Goal: Find specific page/section: Find specific page/section

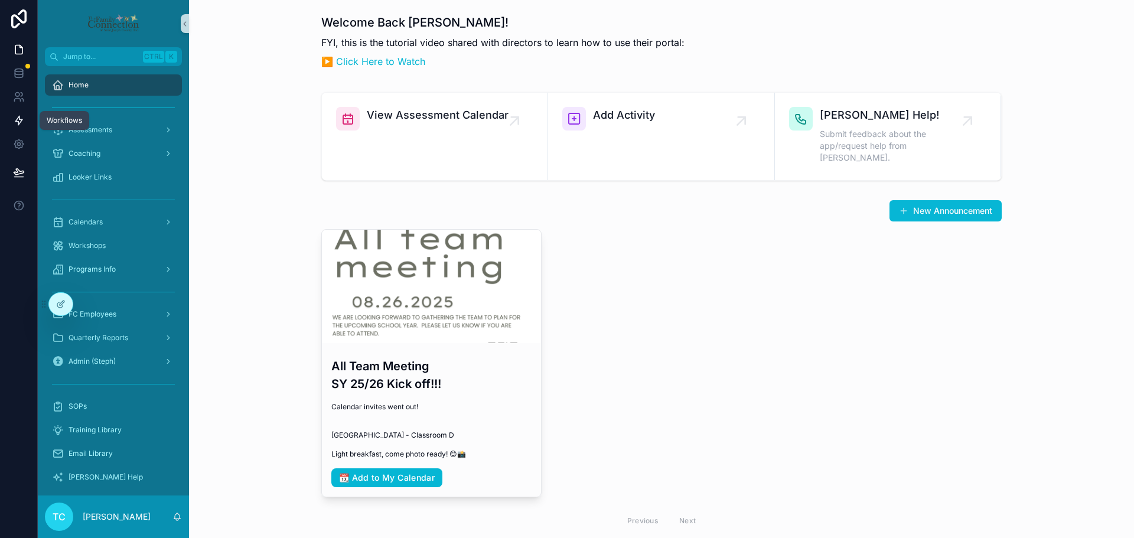
click at [22, 116] on icon at bounding box center [19, 121] width 12 height 12
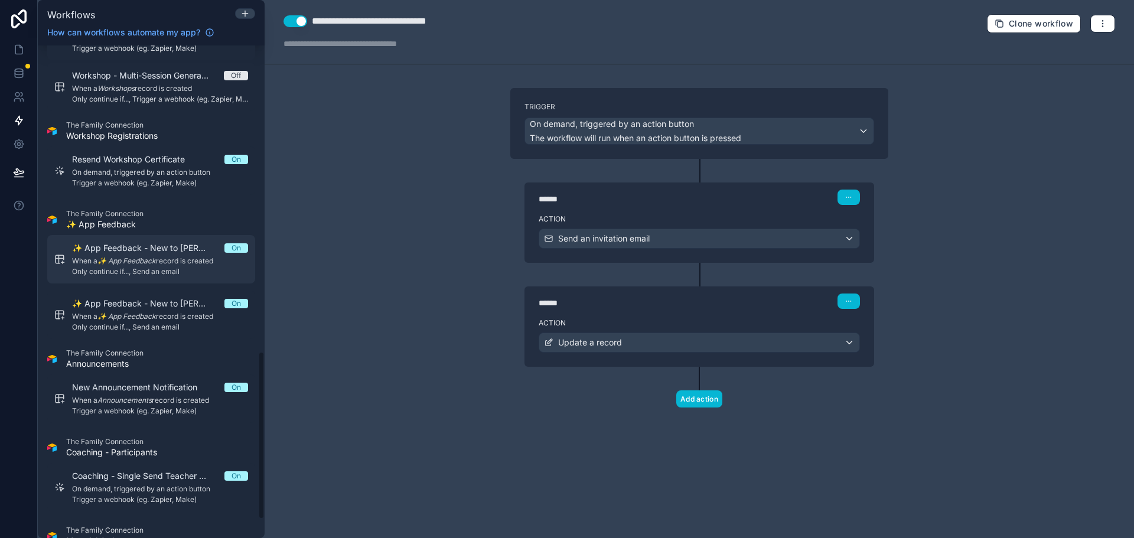
scroll to position [945, 0]
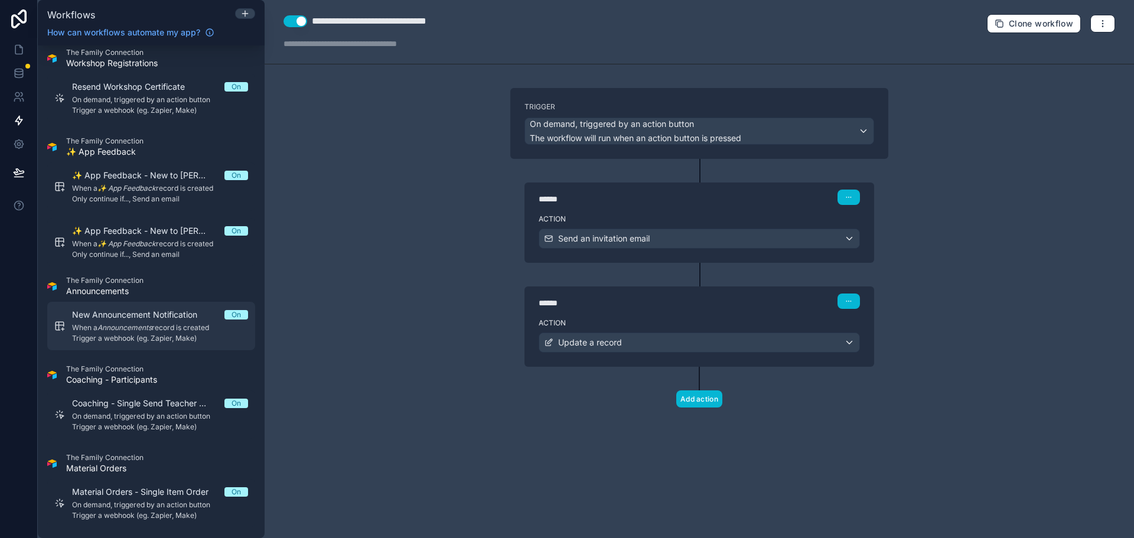
click at [136, 334] on span "Trigger a webhook (eg. Zapier, Make)" at bounding box center [160, 338] width 176 height 9
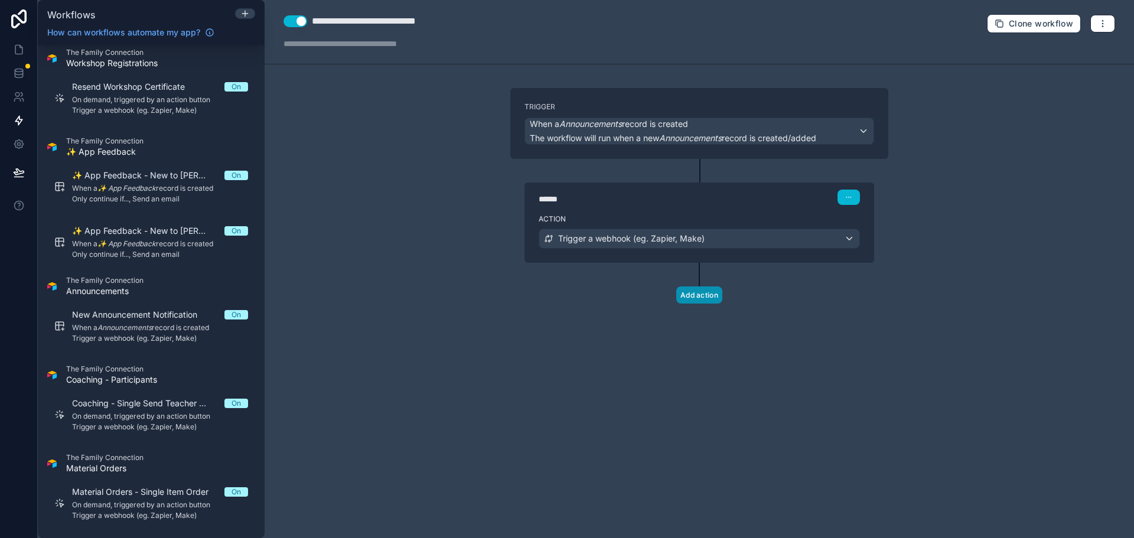
click at [701, 296] on button "Add action" at bounding box center [699, 294] width 46 height 17
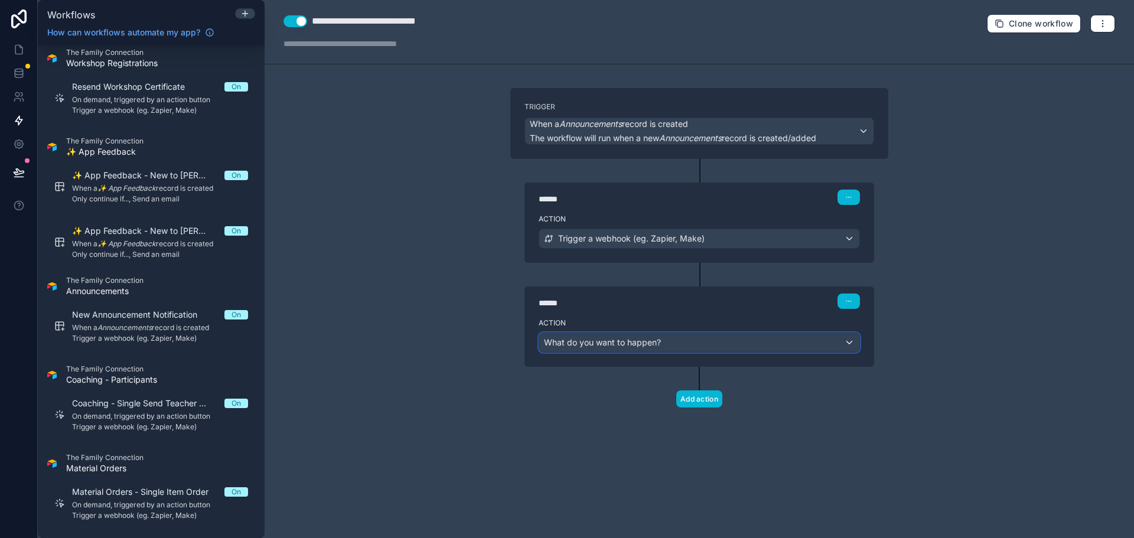
click at [716, 345] on div "What do you want to happen?" at bounding box center [699, 342] width 320 height 19
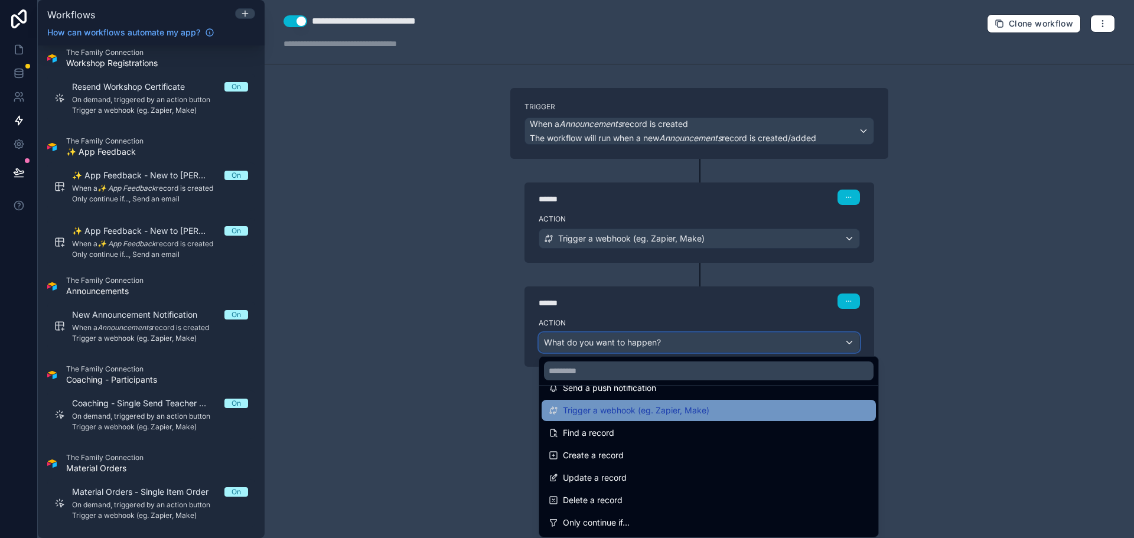
scroll to position [59, 0]
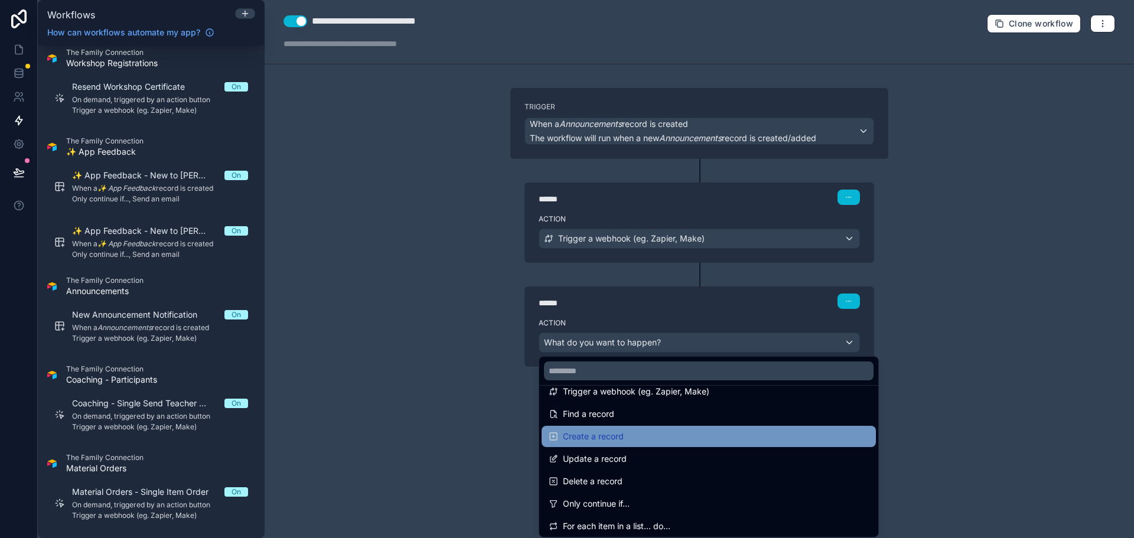
click at [836, 429] on div "Create a record" at bounding box center [709, 436] width 334 height 21
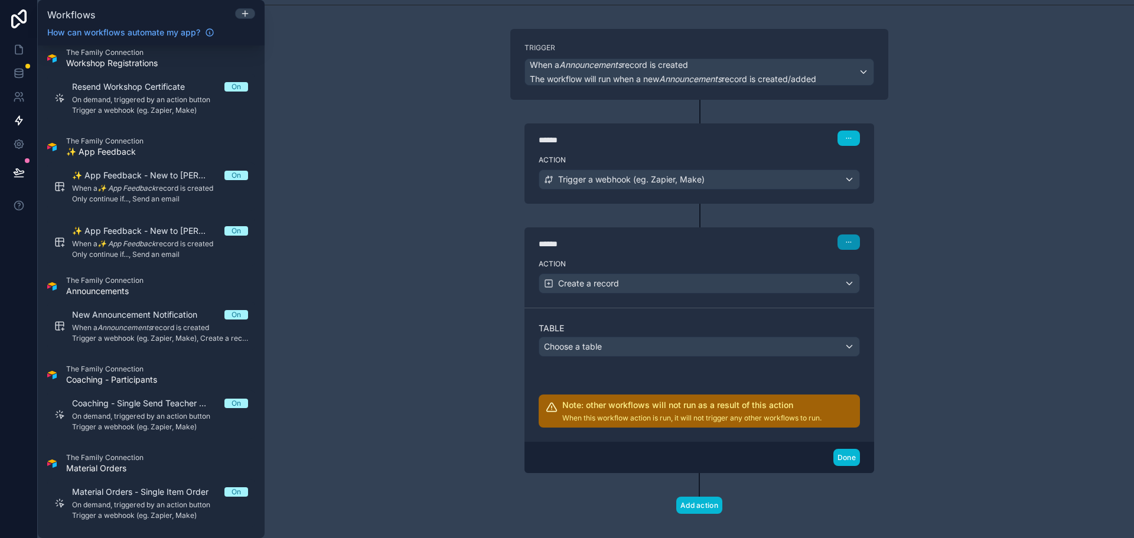
click at [845, 244] on icon "button" at bounding box center [848, 242] width 7 height 7
click at [803, 279] on div "Create a record" at bounding box center [699, 283] width 320 height 19
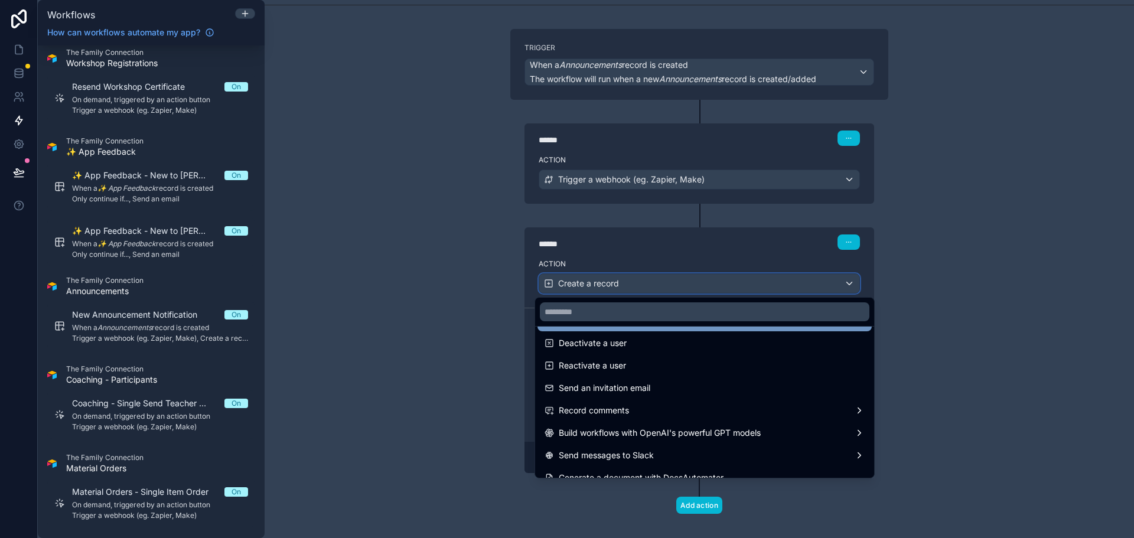
scroll to position [219, 0]
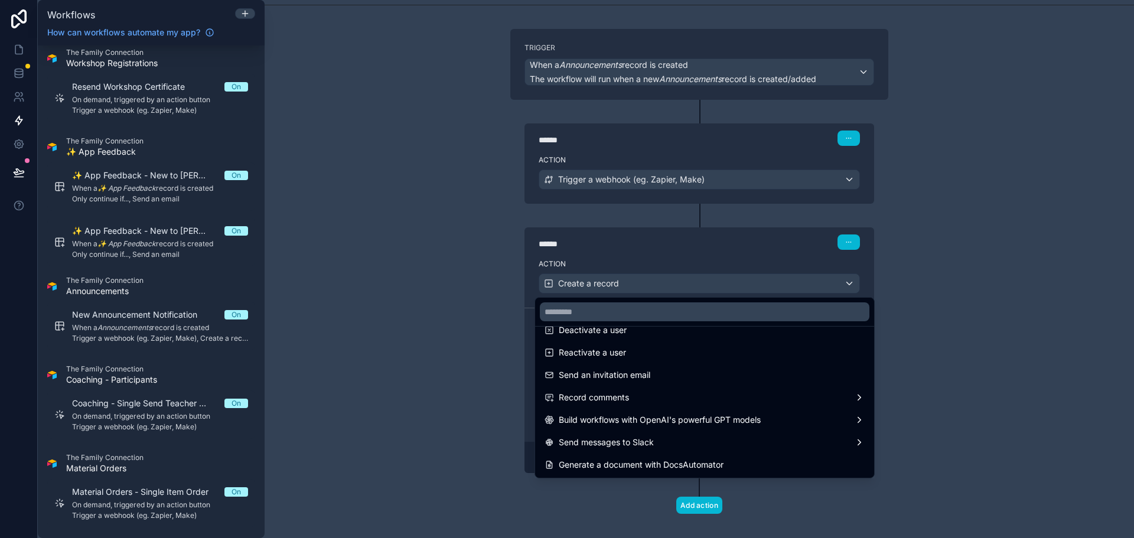
click at [954, 402] on div at bounding box center [567, 269] width 1134 height 538
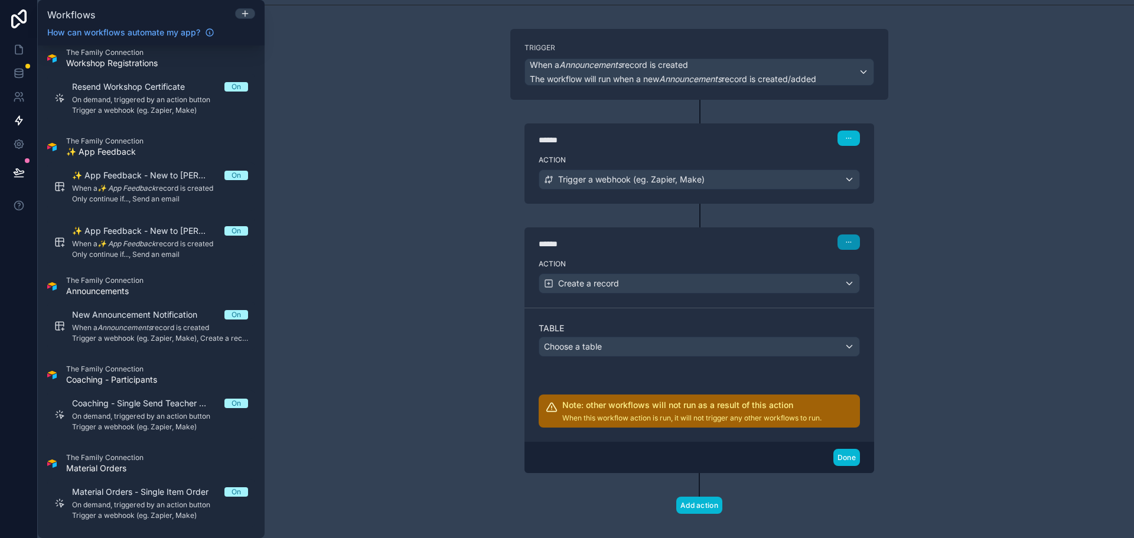
click at [851, 234] on button "button" at bounding box center [849, 241] width 22 height 15
click at [895, 286] on button "Delete" at bounding box center [872, 287] width 81 height 19
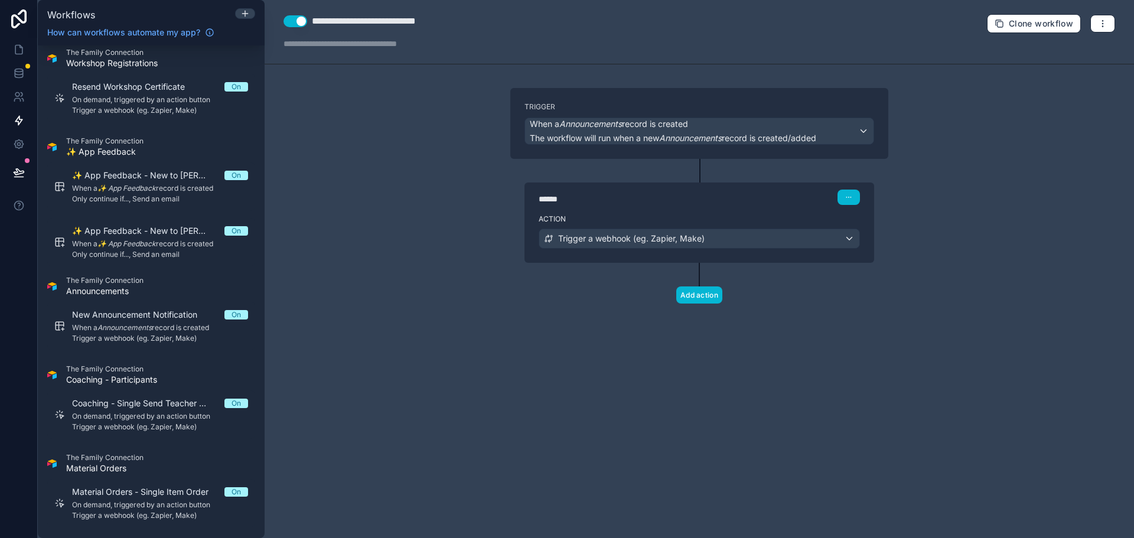
scroll to position [0, 0]
click at [1022, 262] on div "**********" at bounding box center [699, 269] width 869 height 538
click at [188, 325] on span "When a Announcements record is created" at bounding box center [160, 327] width 176 height 9
click at [858, 123] on div "When a Announcements record is created The workflow will run when a new Announc…" at bounding box center [699, 131] width 348 height 26
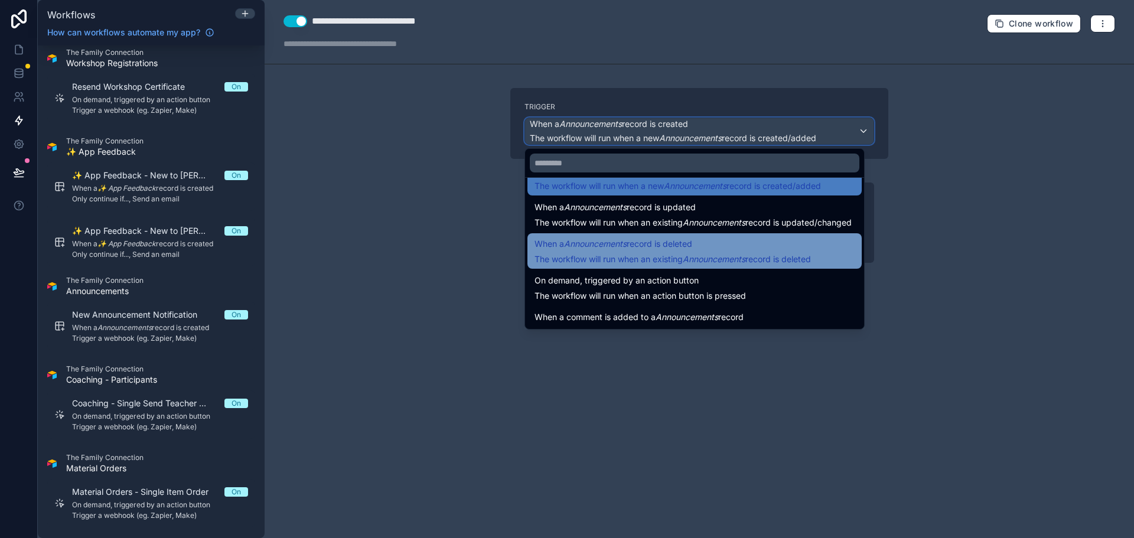
scroll to position [43, 0]
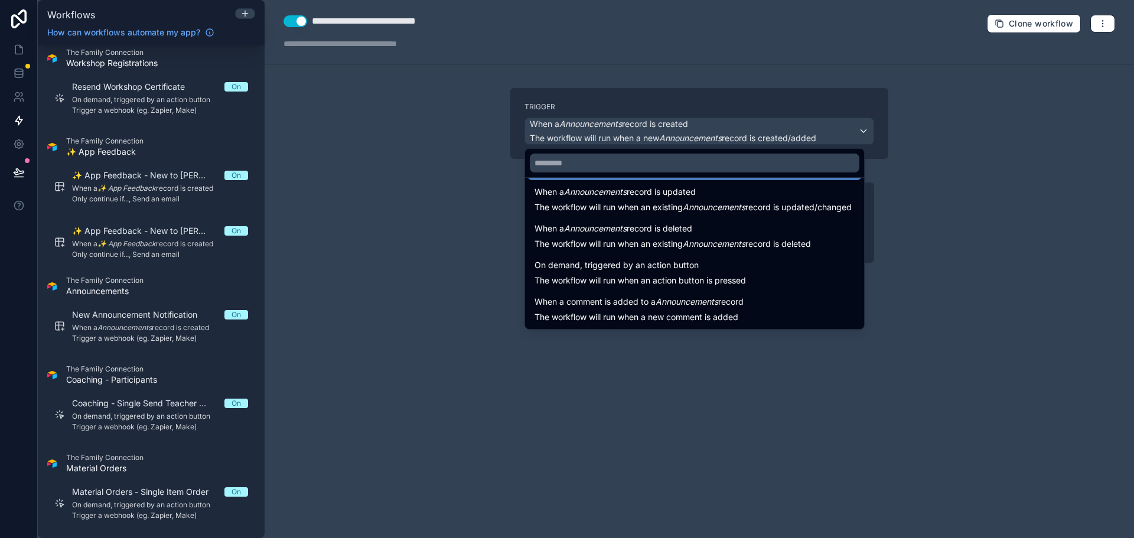
click at [1046, 282] on div at bounding box center [567, 269] width 1134 height 538
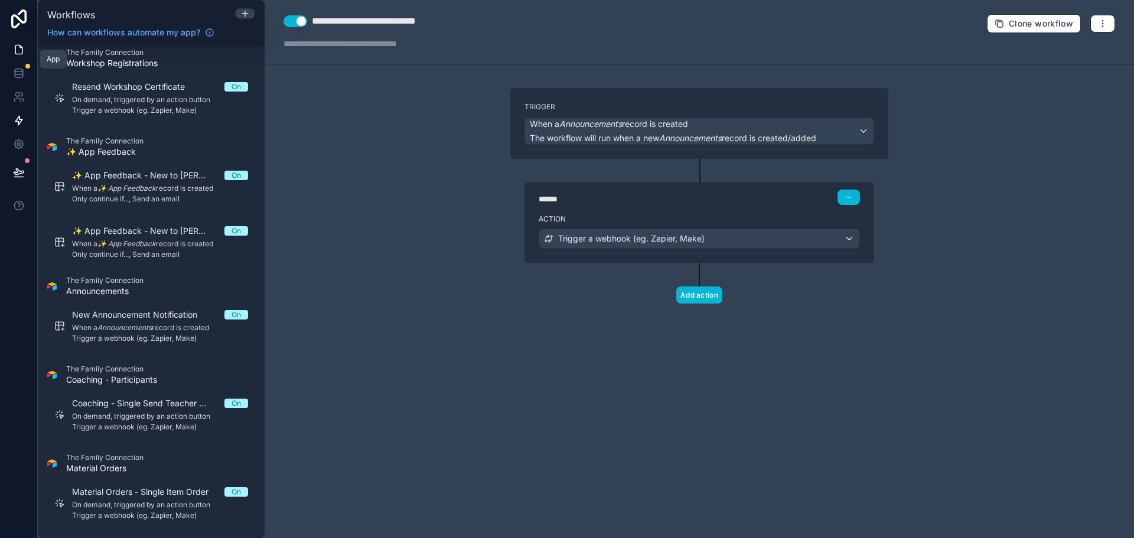
click at [18, 50] on icon at bounding box center [19, 50] width 12 height 12
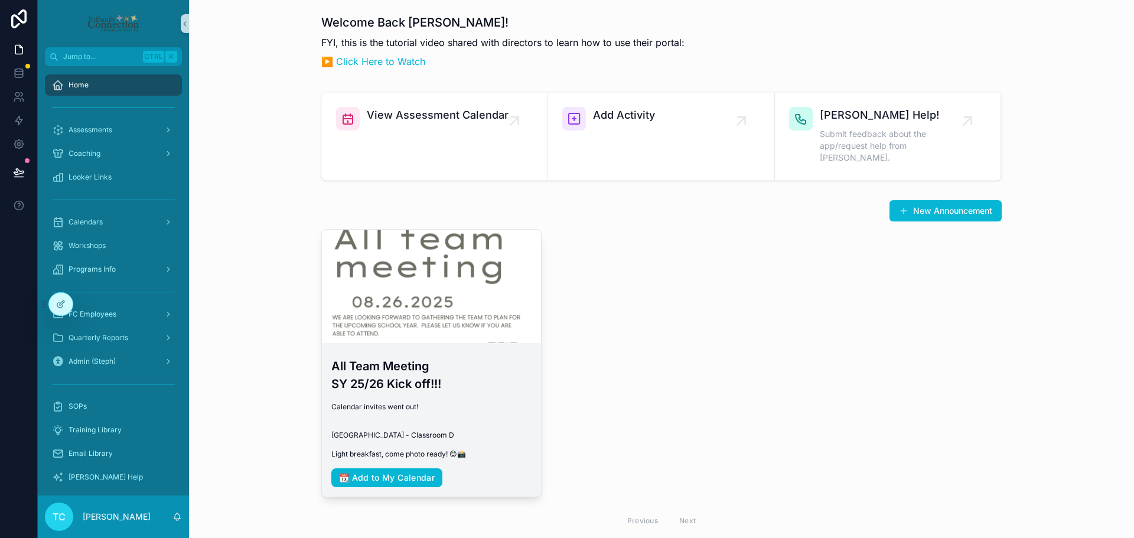
click at [506, 407] on span "Calendar invites went out! [GEOGRAPHIC_DATA] - Classroom D Light breakfast, com…" at bounding box center [431, 430] width 200 height 57
click at [419, 357] on h3 "All Team Meeting SY 25/26 Kick off!!!" at bounding box center [431, 374] width 200 height 35
click at [455, 284] on div "scrollable content" at bounding box center [431, 286] width 219 height 113
click at [454, 230] on div "scrollable content" at bounding box center [431, 286] width 219 height 113
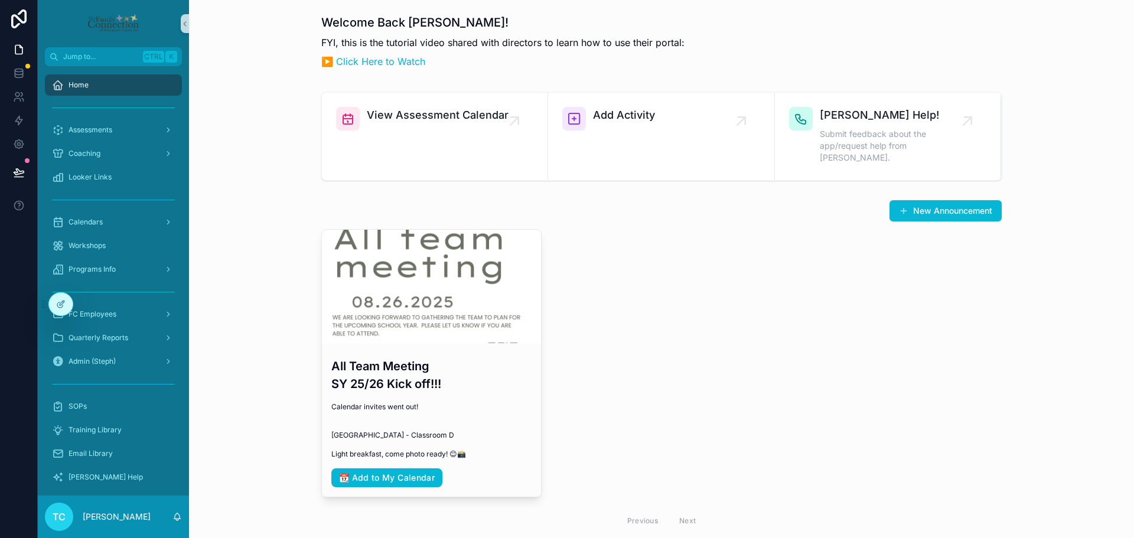
click at [746, 331] on div "All Team Meeting SY 25/26 Kick off!!! Calendar invites went out! [GEOGRAPHIC_DA…" at bounding box center [661, 381] width 680 height 305
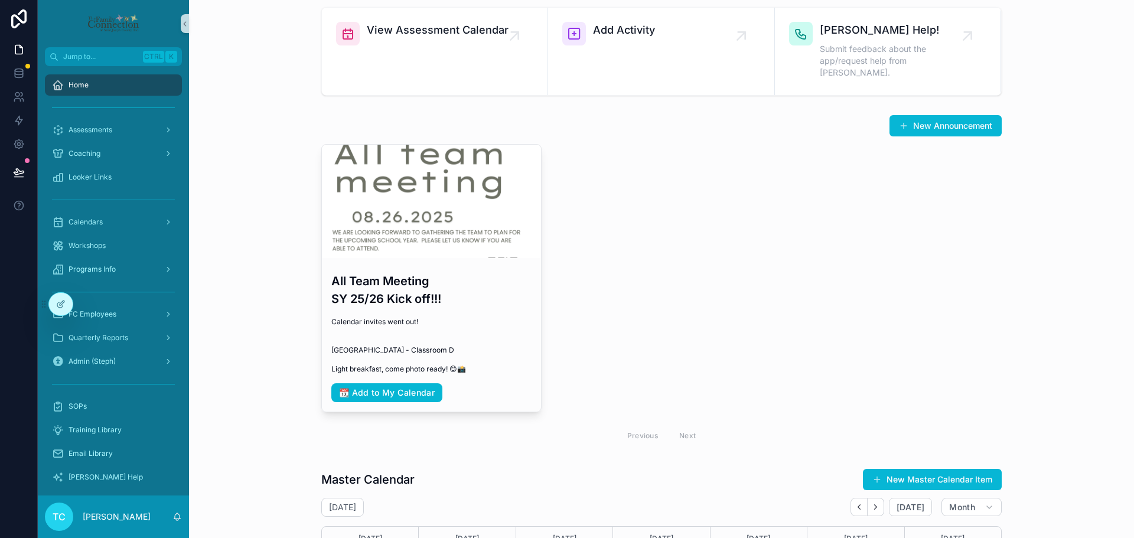
scroll to position [59, 0]
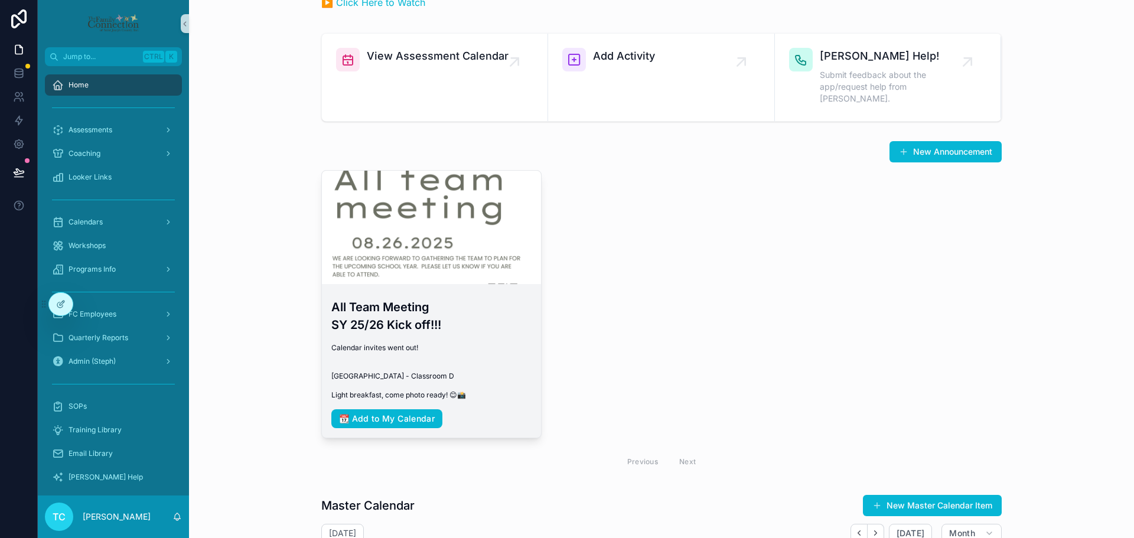
click at [475, 368] on span "Calendar invites went out! [GEOGRAPHIC_DATA] - Classroom D Light breakfast, com…" at bounding box center [431, 371] width 200 height 57
click at [398, 309] on h3 "All Team Meeting SY 25/26 Kick off!!!" at bounding box center [431, 315] width 200 height 35
click at [383, 298] on h3 "All Team Meeting SY 25/26 Kick off!!!" at bounding box center [431, 315] width 200 height 35
click at [501, 390] on span "Calendar invites went out! [GEOGRAPHIC_DATA] - Classroom D Light breakfast, com…" at bounding box center [431, 371] width 200 height 57
click at [484, 418] on span "📆 Add to My Calendar" at bounding box center [431, 418] width 200 height 19
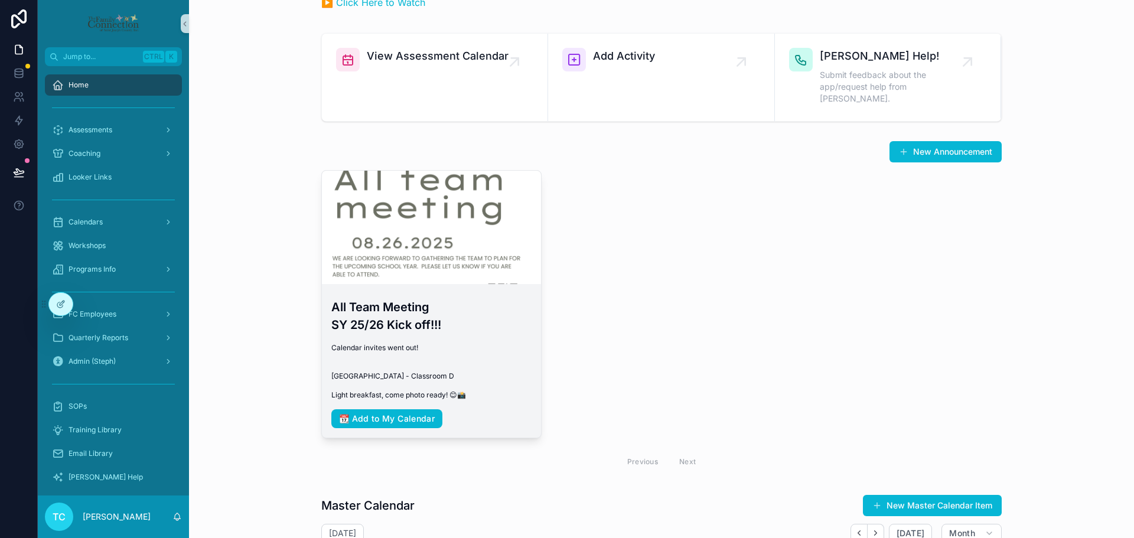
click at [439, 369] on span "Calendar invites went out! [GEOGRAPHIC_DATA] - Classroom D Light breakfast, com…" at bounding box center [431, 371] width 200 height 57
click at [399, 364] on span "Calendar invites went out! [GEOGRAPHIC_DATA] - Classroom D Light breakfast, com…" at bounding box center [431, 371] width 200 height 57
click at [340, 308] on h3 "All Team Meeting SY 25/26 Kick off!!!" at bounding box center [431, 315] width 200 height 35
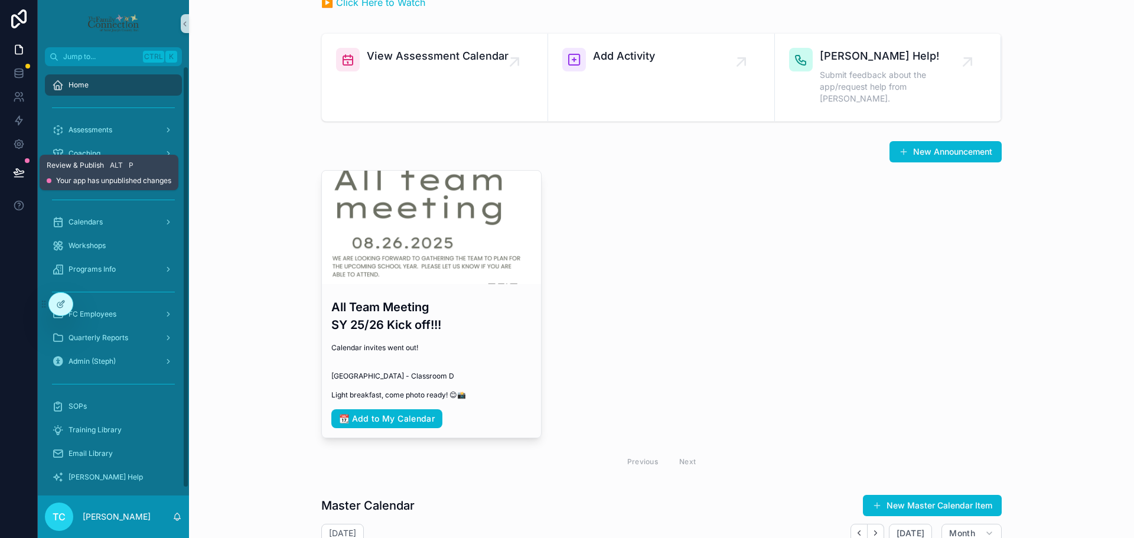
click at [14, 173] on icon at bounding box center [19, 172] width 10 height 6
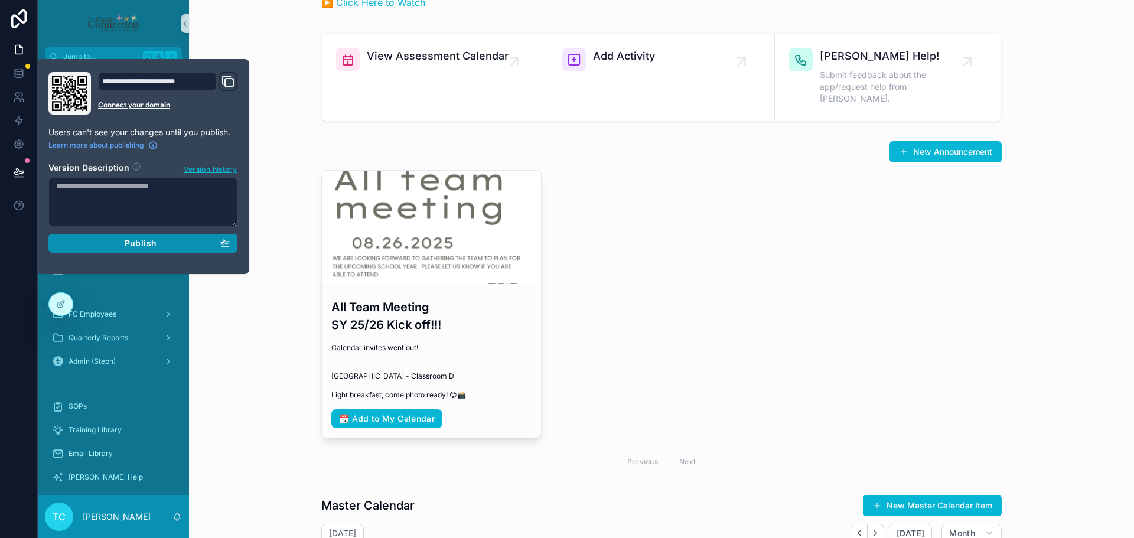
click at [183, 248] on div "Publish" at bounding box center [143, 243] width 174 height 11
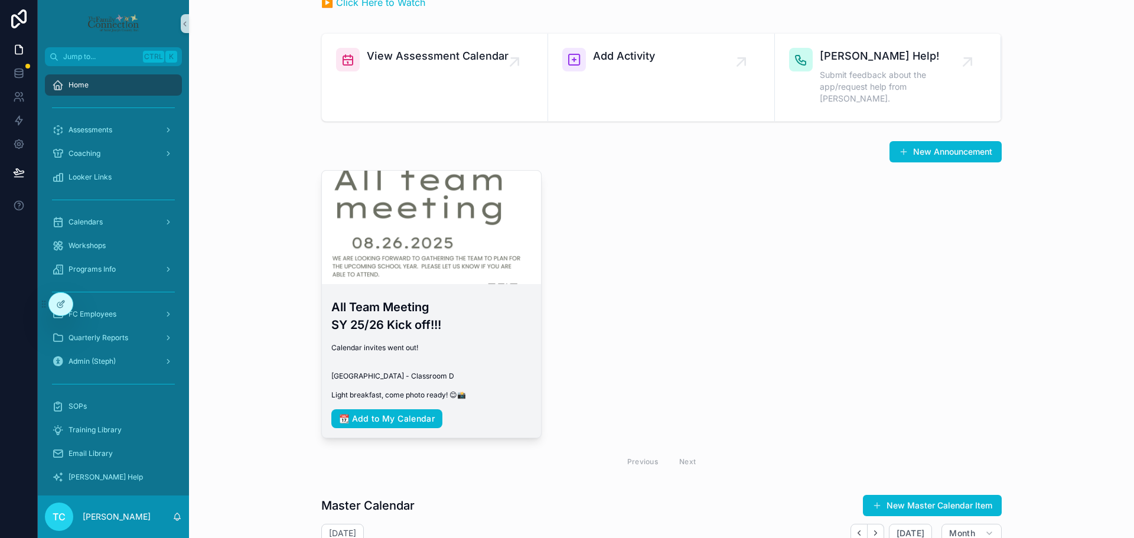
click at [477, 171] on div "scrollable content" at bounding box center [431, 227] width 219 height 113
click at [487, 263] on div "scrollable content" at bounding box center [431, 227] width 219 height 113
click at [460, 306] on h3 "All Team Meeting SY 25/26 Kick off!!!" at bounding box center [431, 315] width 200 height 35
click at [460, 305] on h3 "All Team Meeting SY 25/26 Kick off!!!" at bounding box center [431, 315] width 200 height 35
click at [460, 304] on h3 "All Team Meeting SY 25/26 Kick off!!!" at bounding box center [431, 315] width 200 height 35
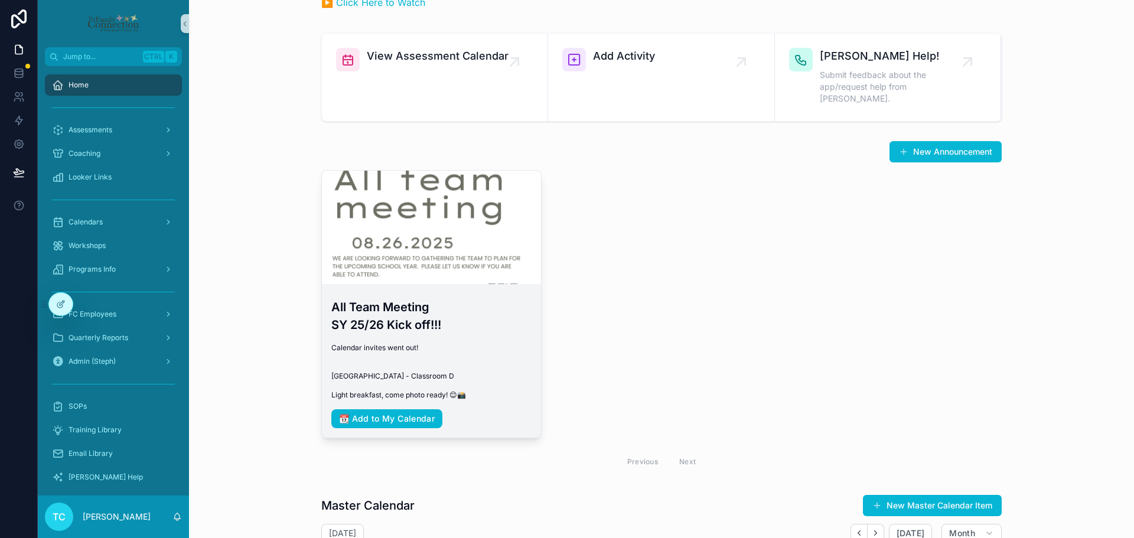
click at [463, 390] on span "Calendar invites went out! [GEOGRAPHIC_DATA] - Classroom D Light breakfast, com…" at bounding box center [431, 371] width 200 height 57
click at [426, 351] on span "Calendar invites went out! [GEOGRAPHIC_DATA] - Classroom D Light breakfast, com…" at bounding box center [431, 371] width 200 height 57
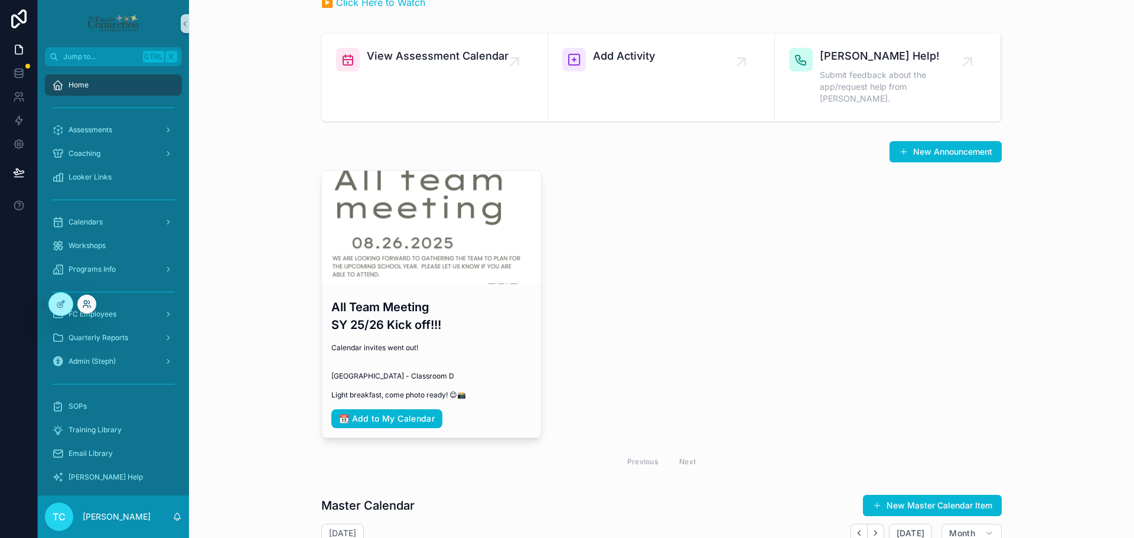
click at [83, 308] on icon at bounding box center [86, 303] width 9 height 9
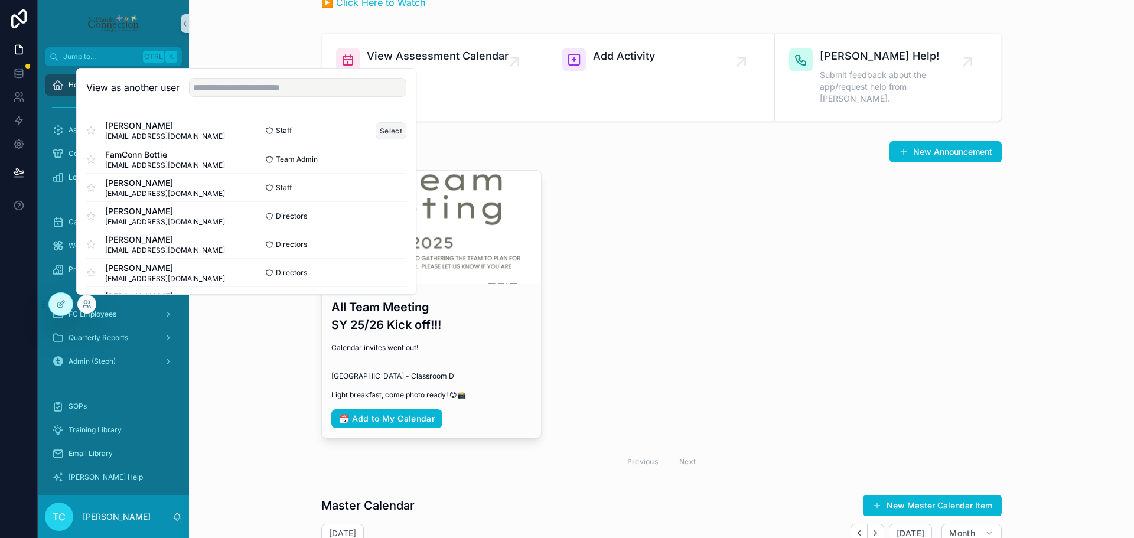
click at [384, 131] on button "Select" at bounding box center [391, 130] width 31 height 17
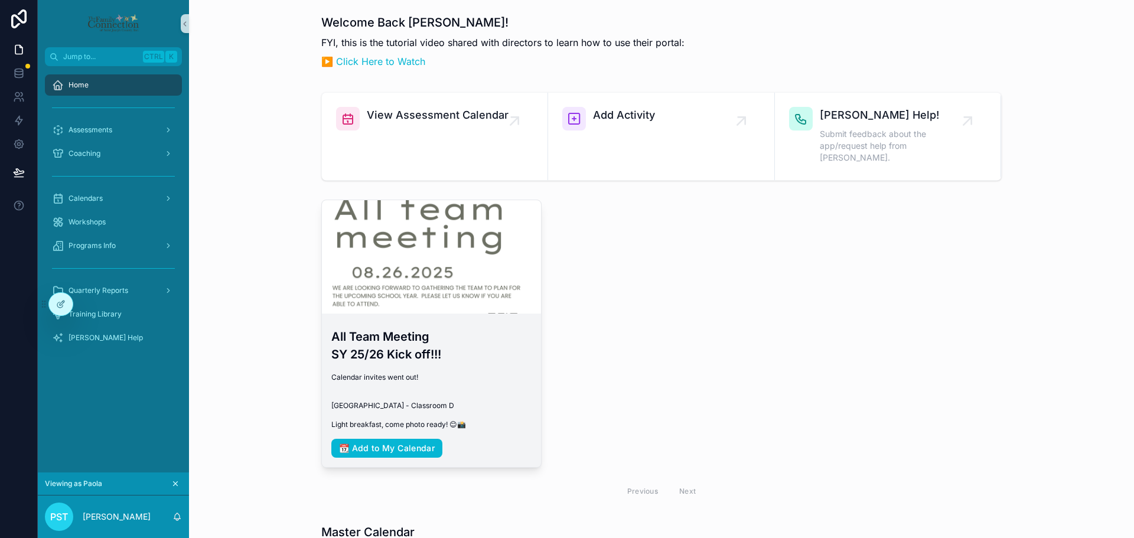
click at [466, 330] on h3 "All Team Meeting SY 25/26 Kick off!!!" at bounding box center [431, 345] width 200 height 35
click at [401, 338] on h3 "All Team Meeting SY 25/26 Kick off!!!" at bounding box center [431, 345] width 200 height 35
click at [394, 328] on h3 "All Team Meeting SY 25/26 Kick off!!!" at bounding box center [431, 345] width 200 height 35
click at [477, 250] on div "scrollable content" at bounding box center [431, 257] width 219 height 14
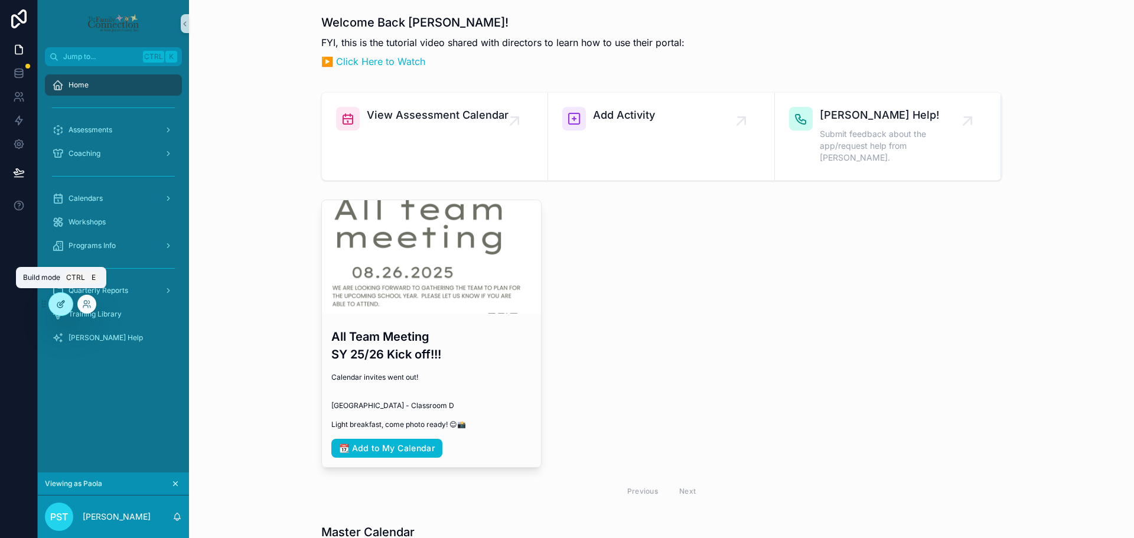
click at [63, 304] on icon at bounding box center [60, 303] width 9 height 9
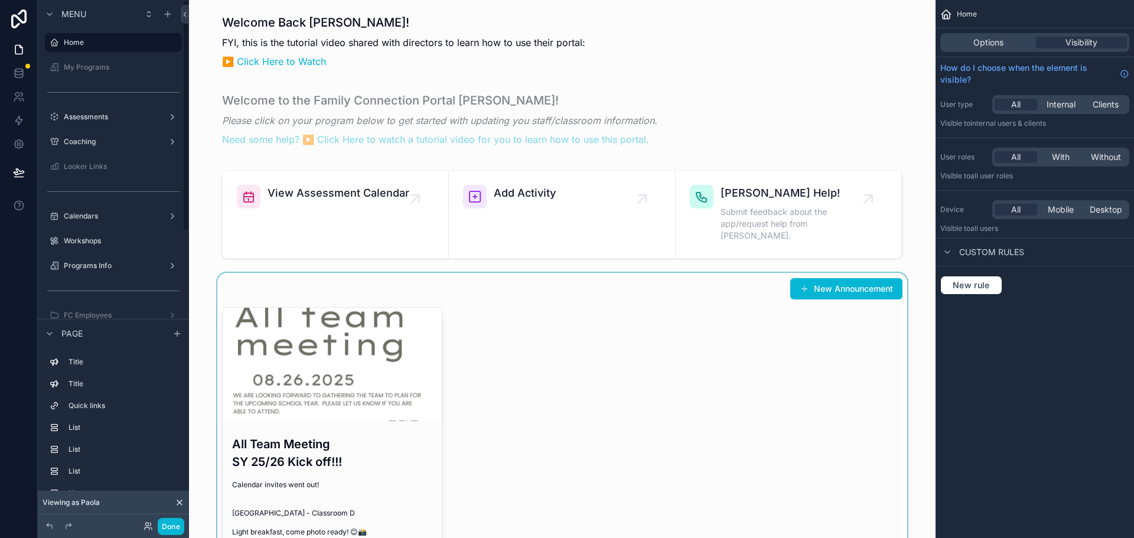
click at [312, 425] on div "scrollable content" at bounding box center [562, 445] width 728 height 344
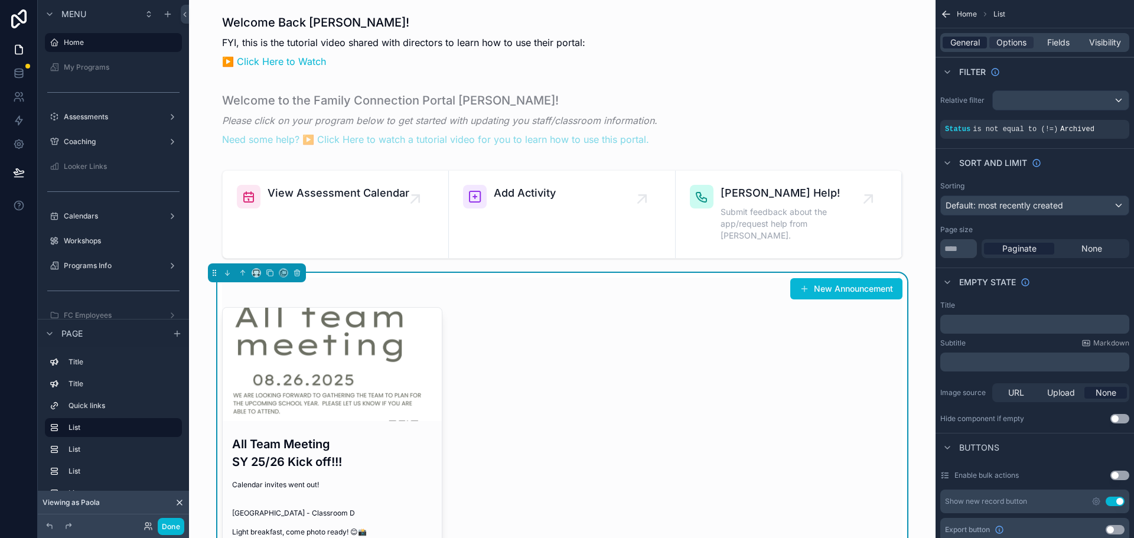
click at [978, 46] on span "General" at bounding box center [965, 43] width 30 height 12
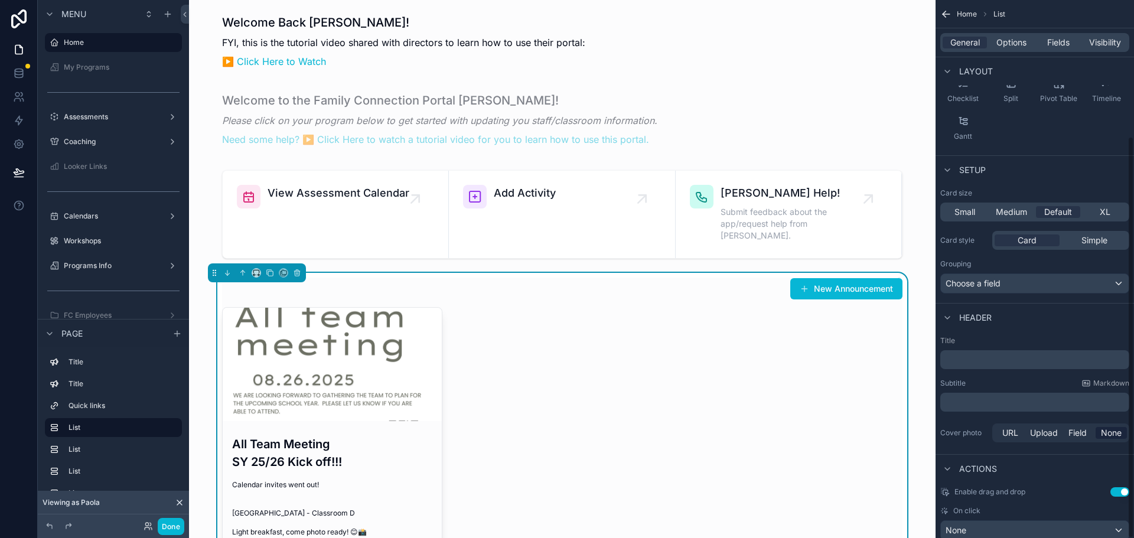
scroll to position [182, 0]
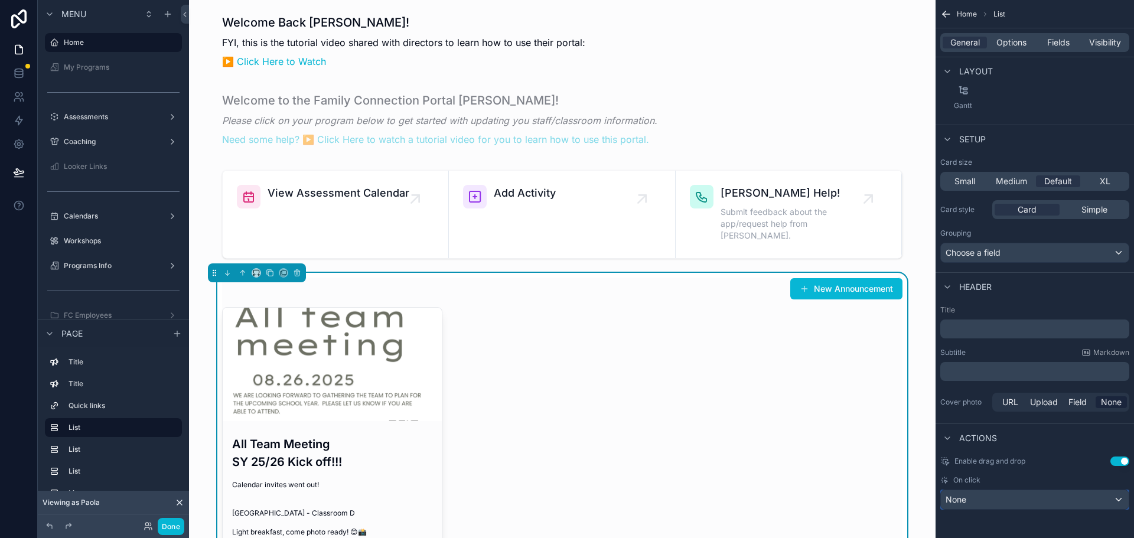
click at [1118, 493] on div "None" at bounding box center [1035, 499] width 188 height 19
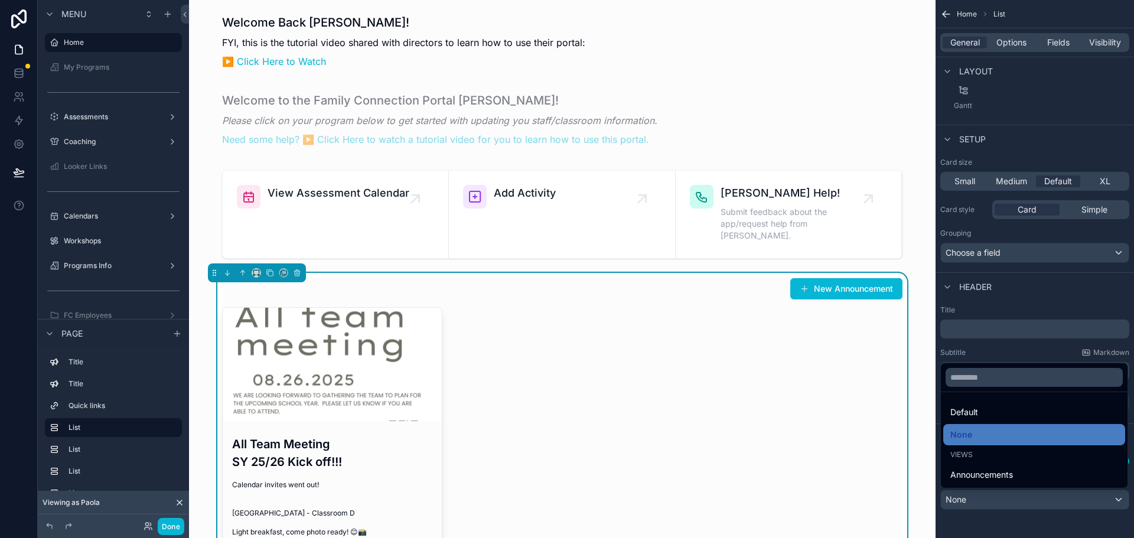
click at [1009, 522] on div "scrollable content" at bounding box center [567, 269] width 1134 height 538
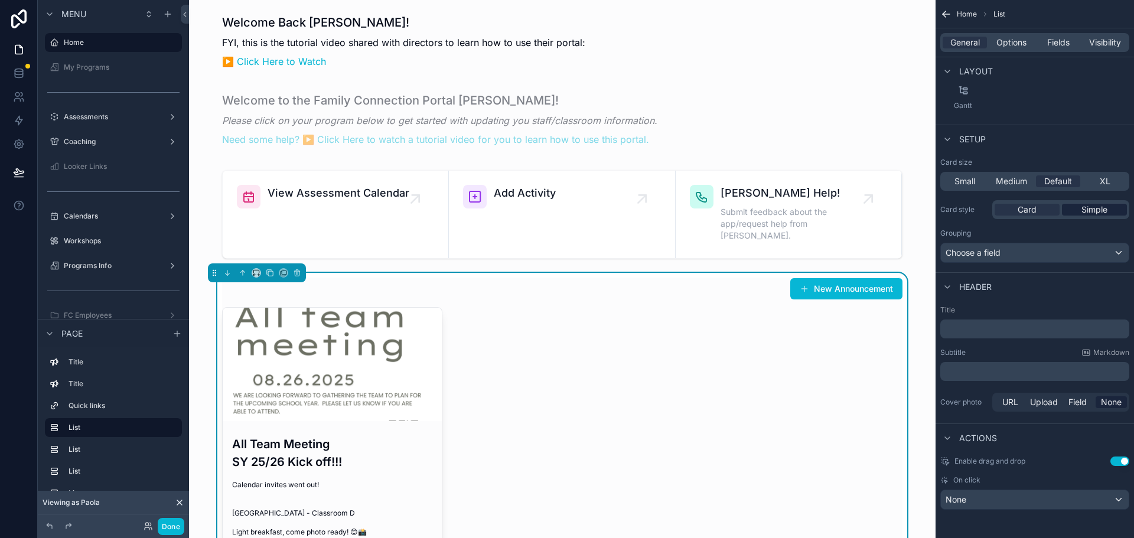
click at [1092, 206] on span "Simple" at bounding box center [1094, 210] width 26 height 12
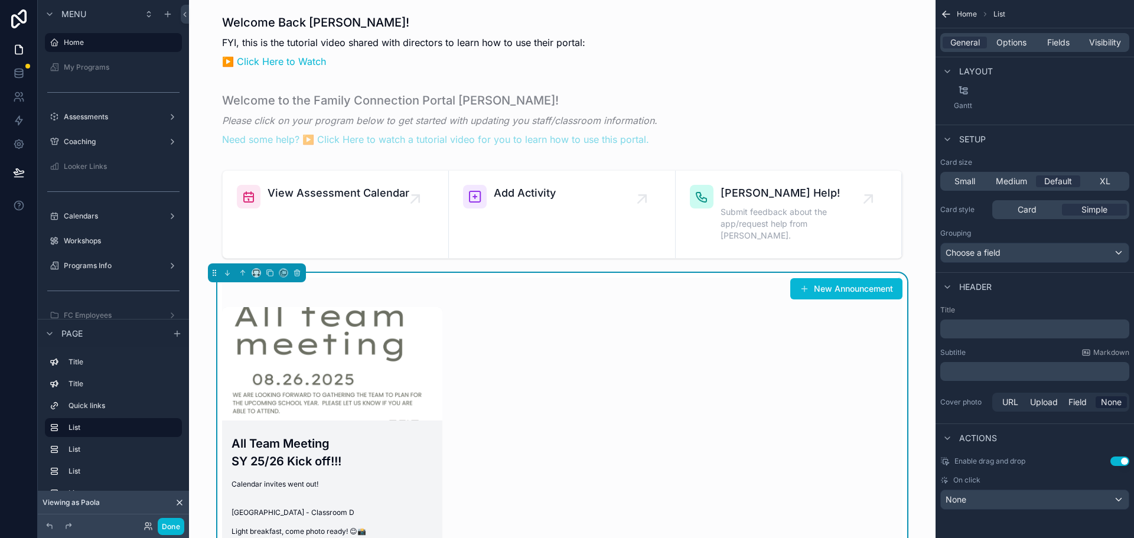
click at [349, 435] on h3 "All Team Meeting SY 25/26 Kick off!!!" at bounding box center [332, 452] width 201 height 35
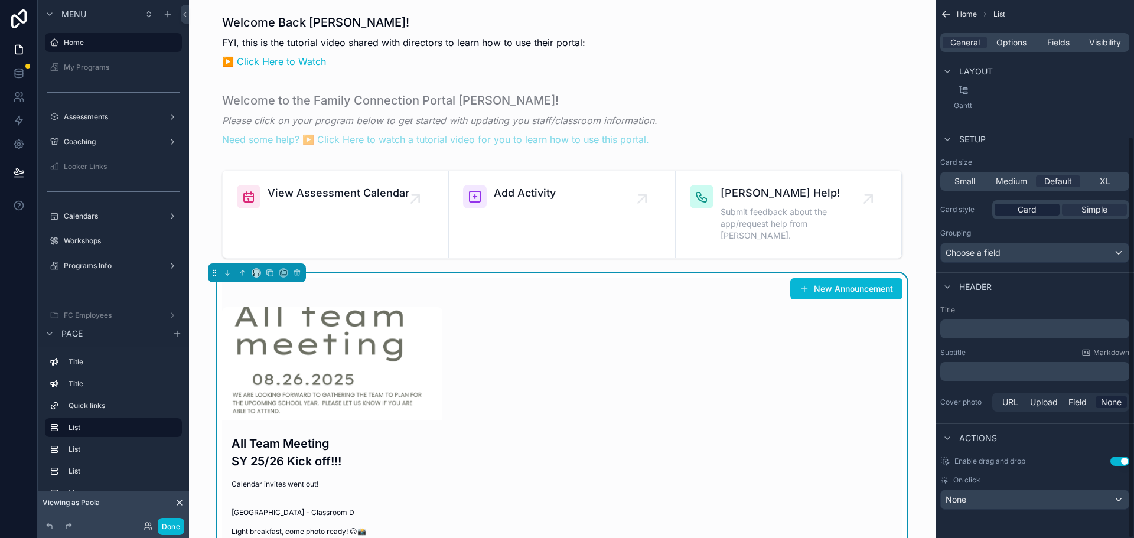
click at [1041, 212] on div "Card" at bounding box center [1027, 210] width 65 height 12
click at [1026, 499] on div "None" at bounding box center [1035, 499] width 188 height 19
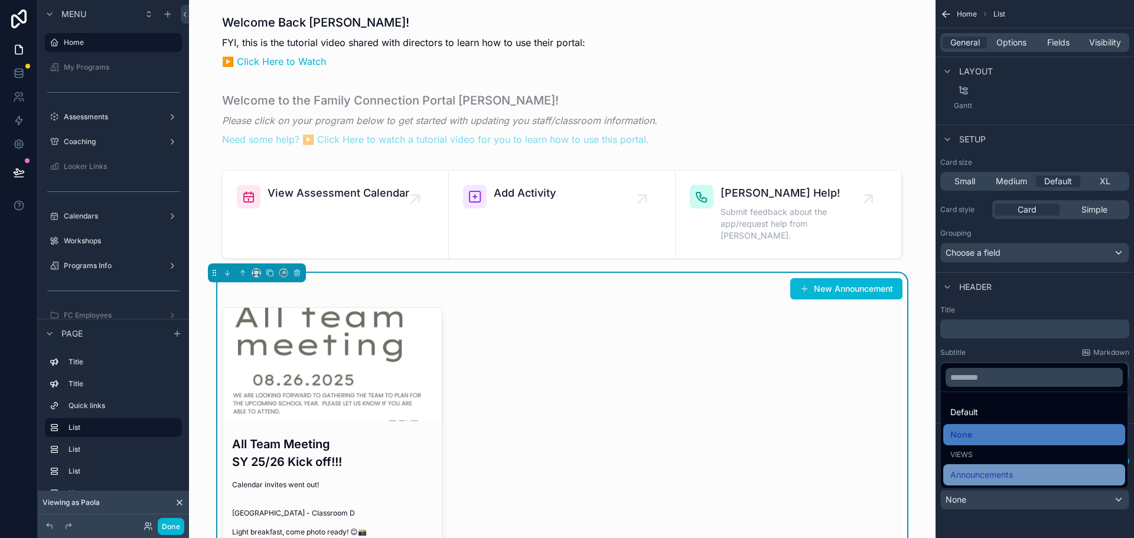
click at [1032, 467] on div "Announcements" at bounding box center [1034, 474] width 182 height 21
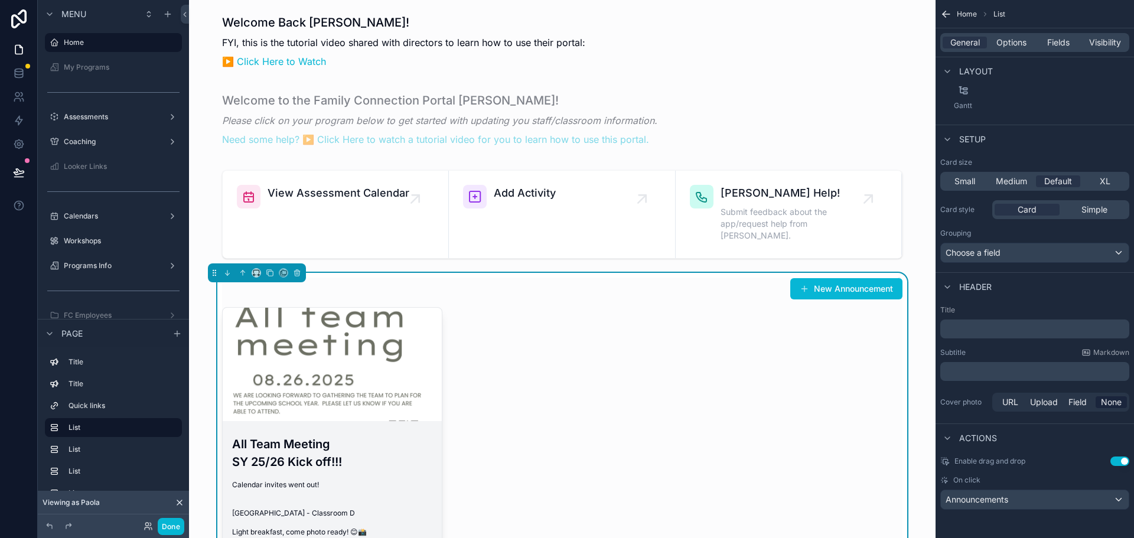
click at [292, 426] on div "All Team Meeting SY 25/26 Kick off!!! Calendar invites went out! St. Joseph Cou…" at bounding box center [332, 500] width 219 height 149
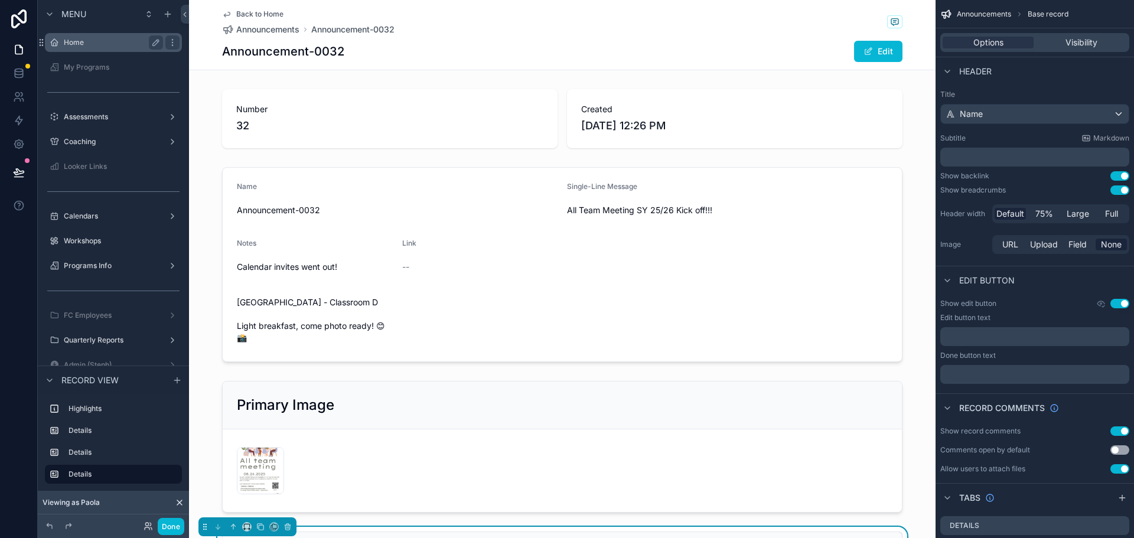
click at [113, 42] on label "Home" at bounding box center [111, 42] width 95 height 9
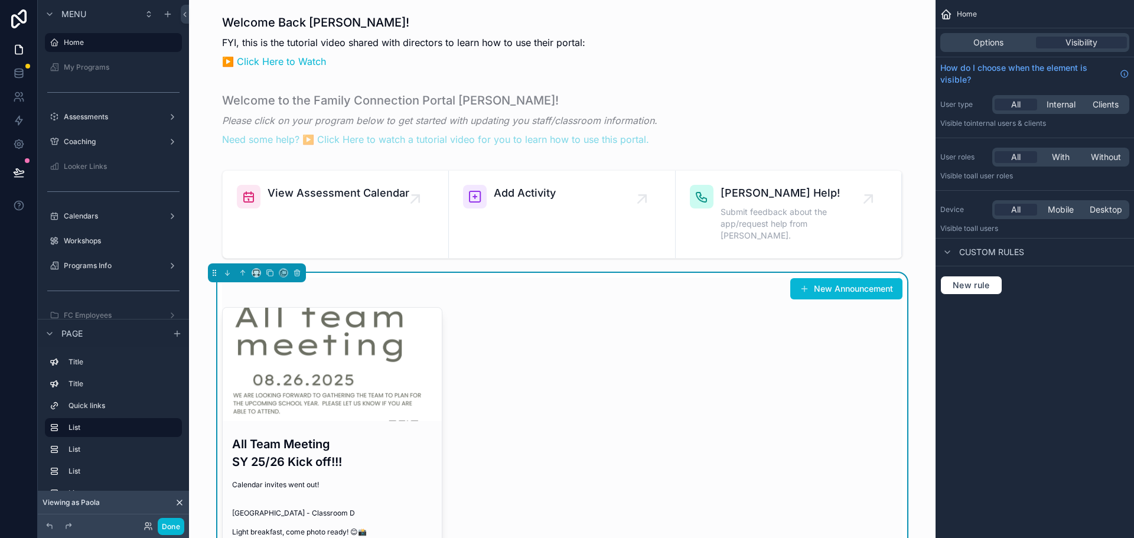
click at [529, 356] on div "All Team Meeting SY 25/26 Kick off!!! Calendar invites went out! [GEOGRAPHIC_DA…" at bounding box center [562, 459] width 680 height 305
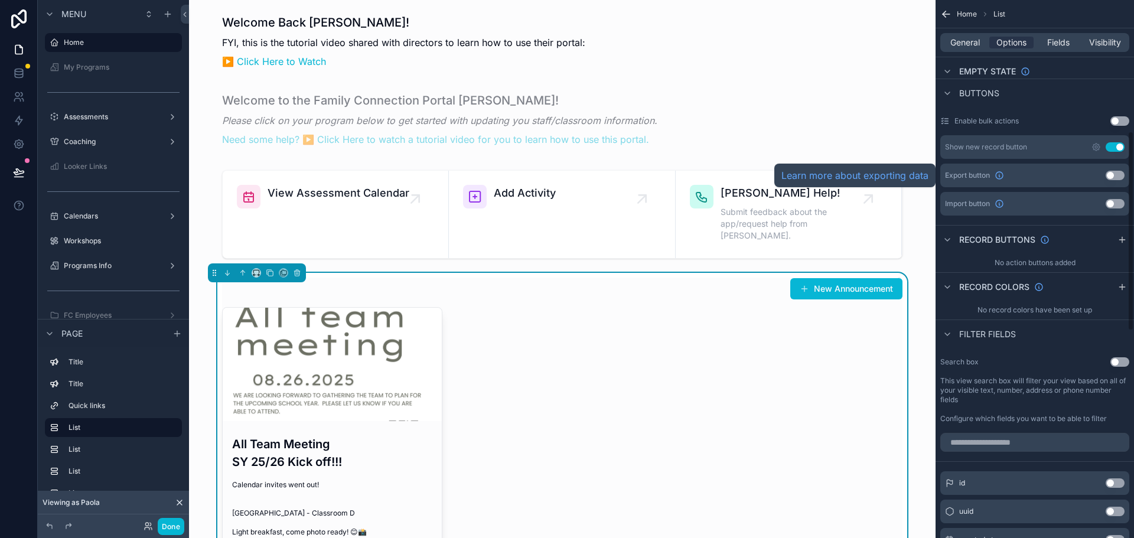
scroll to position [236, 0]
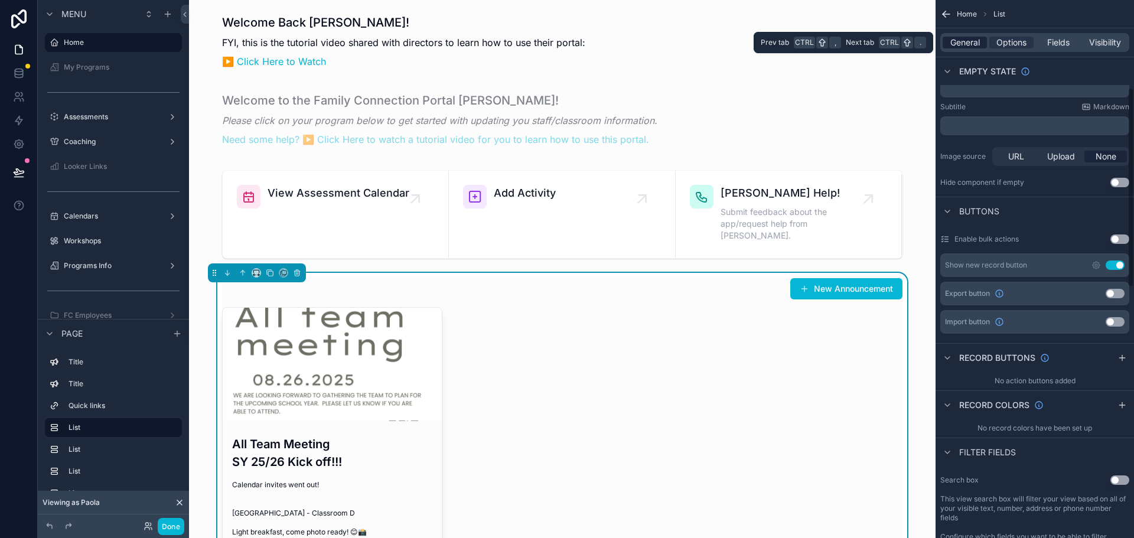
click at [954, 44] on span "General" at bounding box center [965, 43] width 30 height 12
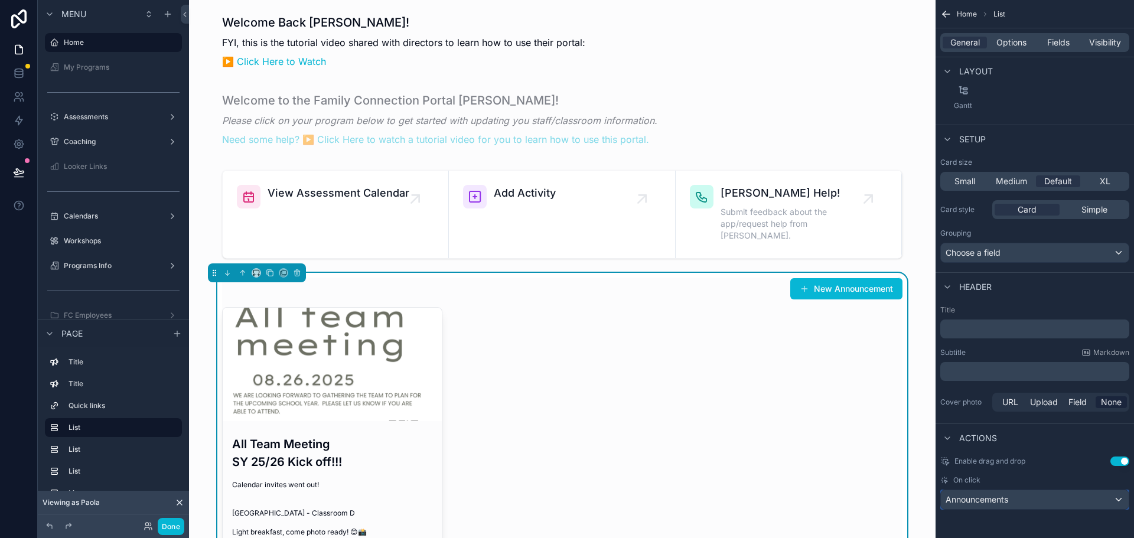
click at [1077, 504] on div "Announcements" at bounding box center [1035, 499] width 188 height 19
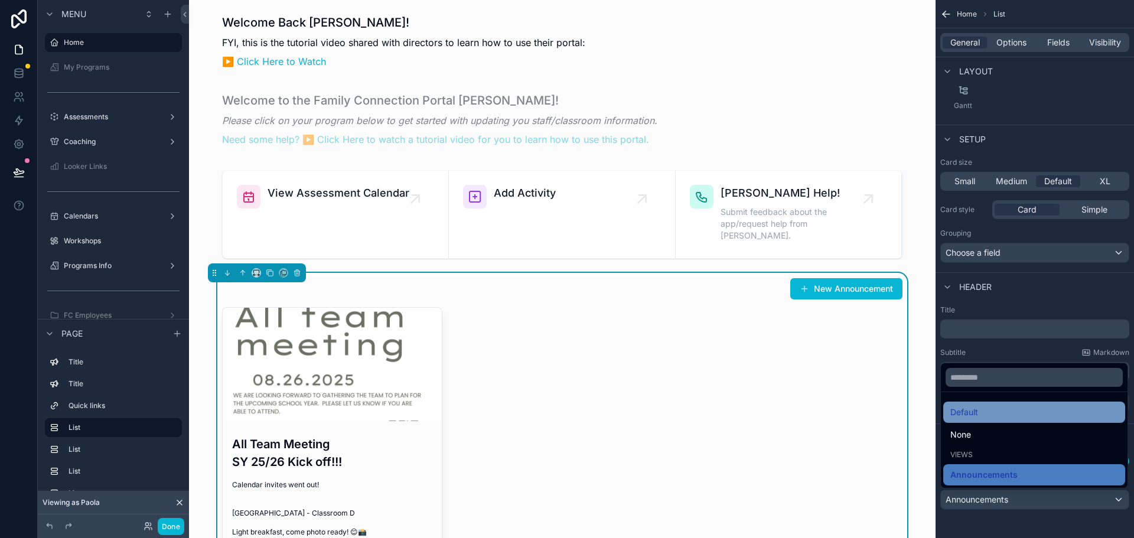
click at [991, 419] on div "Default" at bounding box center [1034, 412] width 168 height 14
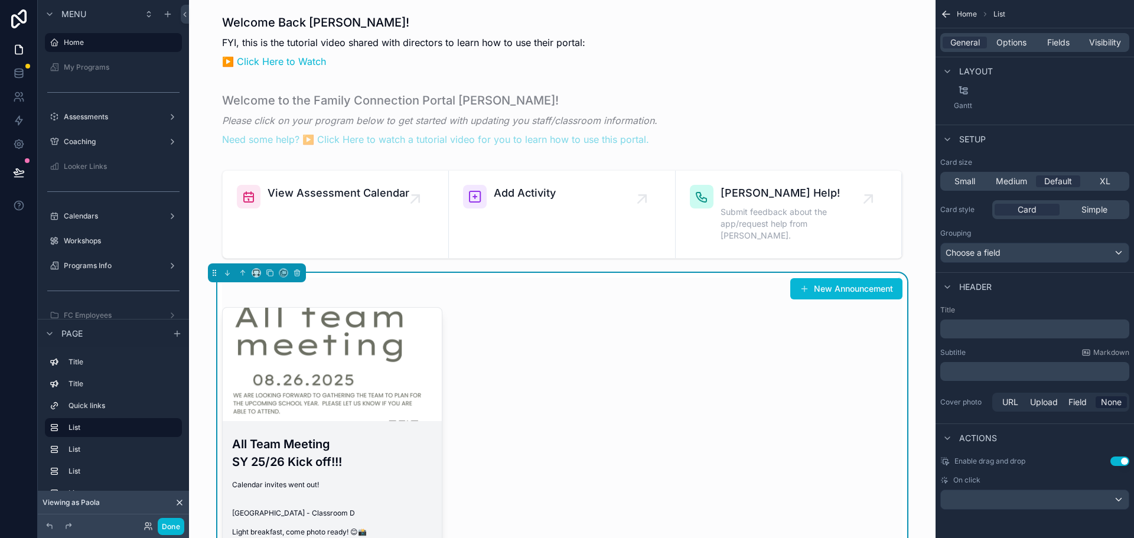
click at [402, 480] on span "Calendar invites went out! [GEOGRAPHIC_DATA] - Classroom D Light breakfast, com…" at bounding box center [332, 508] width 200 height 57
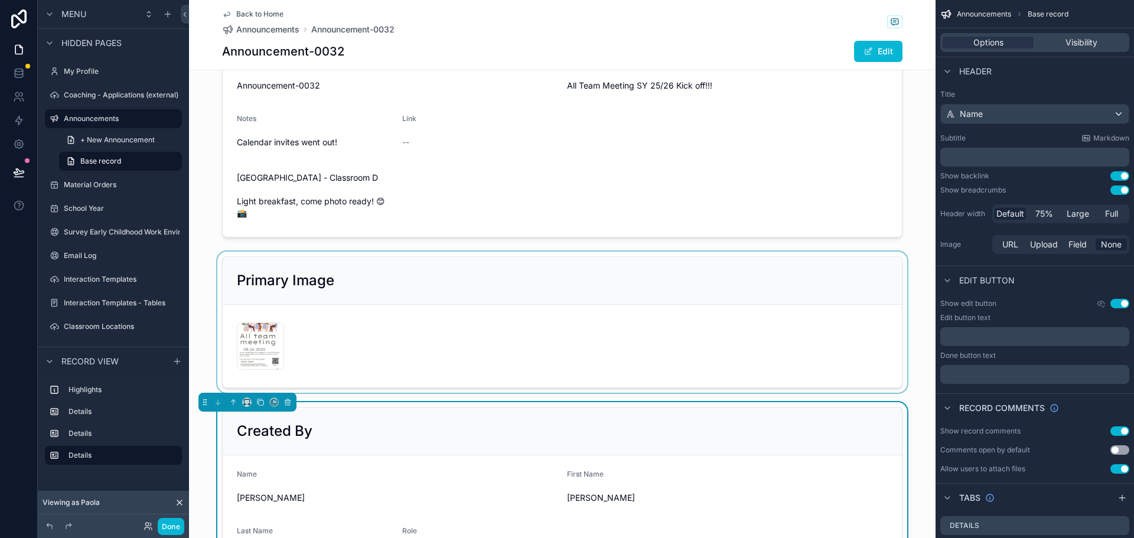
scroll to position [236, 0]
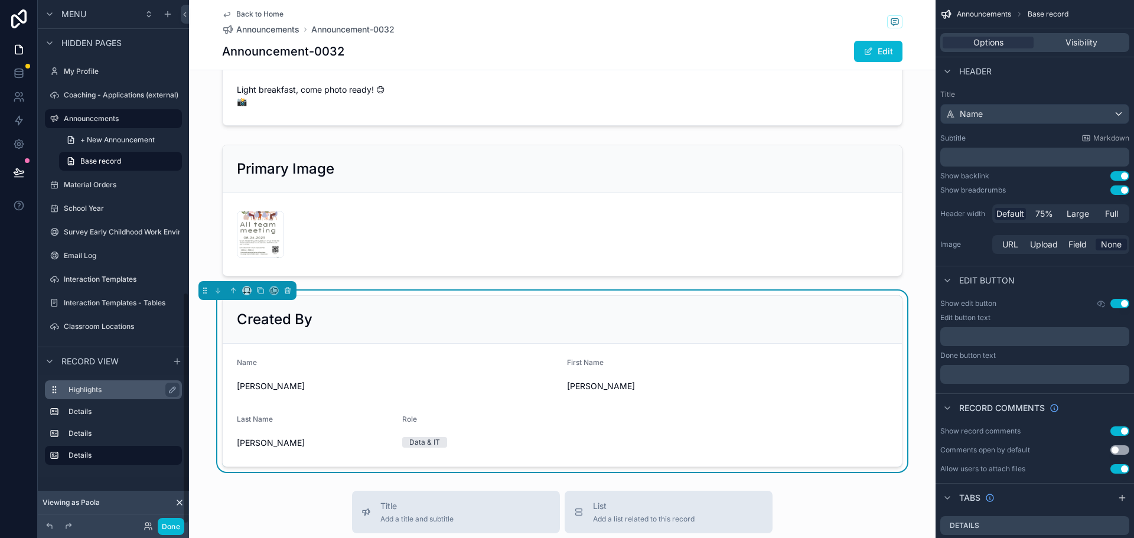
click at [123, 393] on label "Highlights" at bounding box center [121, 389] width 104 height 9
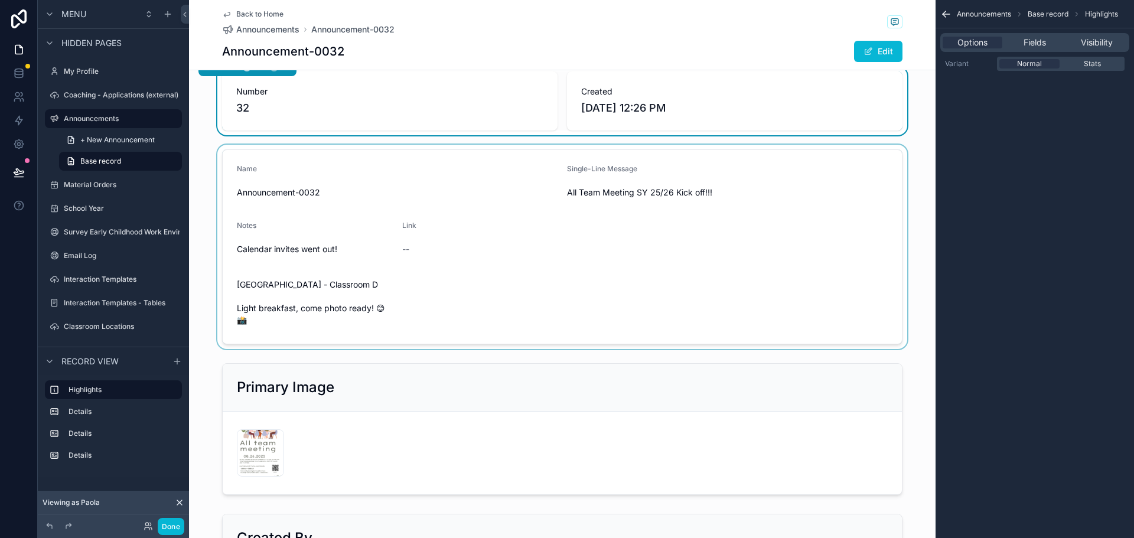
scroll to position [0, 0]
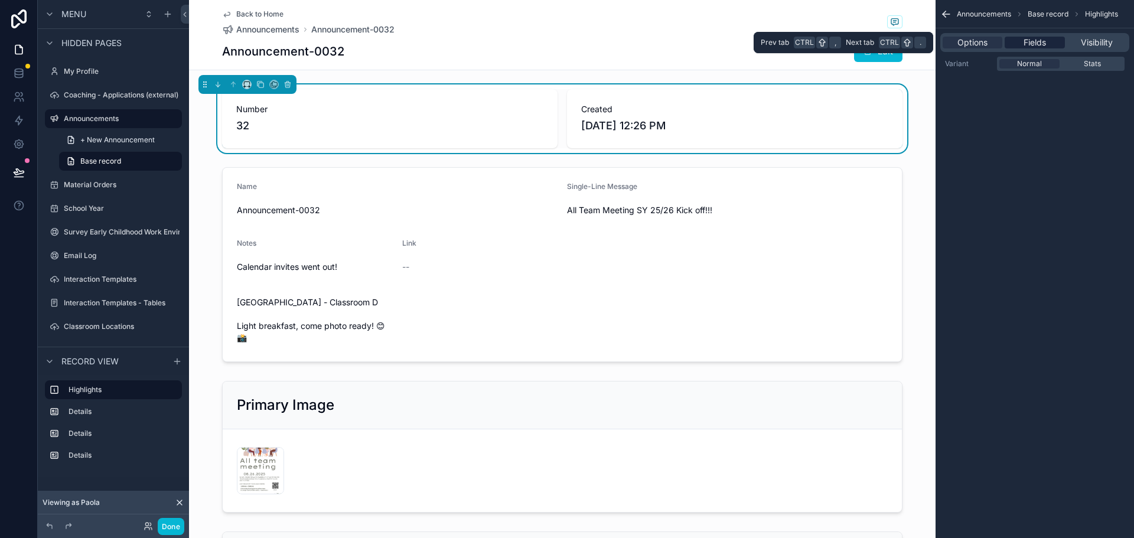
click at [1033, 47] on span "Fields" at bounding box center [1035, 43] width 22 height 12
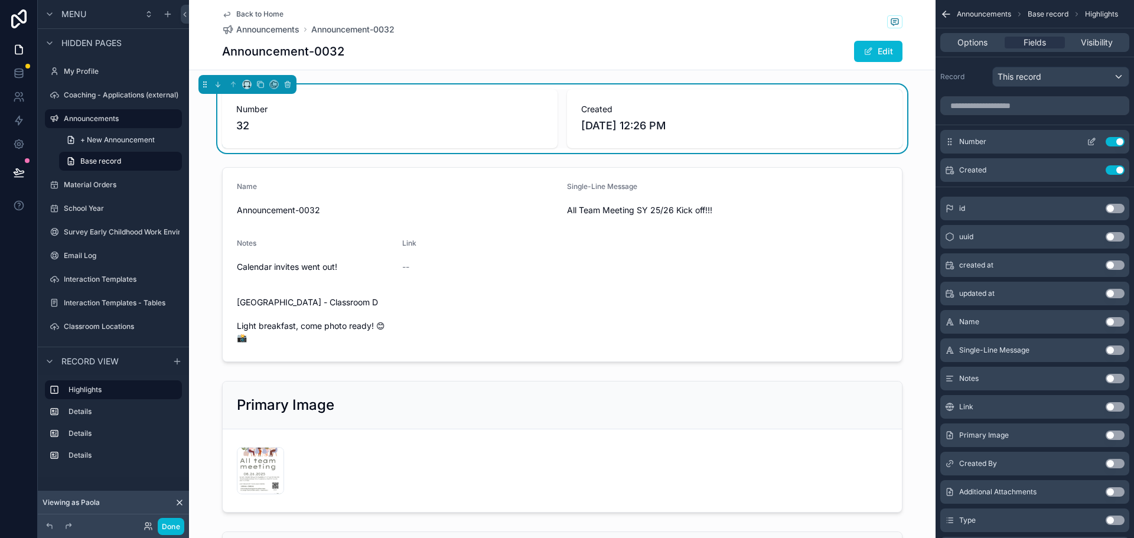
click at [1110, 137] on button "Use setting" at bounding box center [1115, 141] width 19 height 9
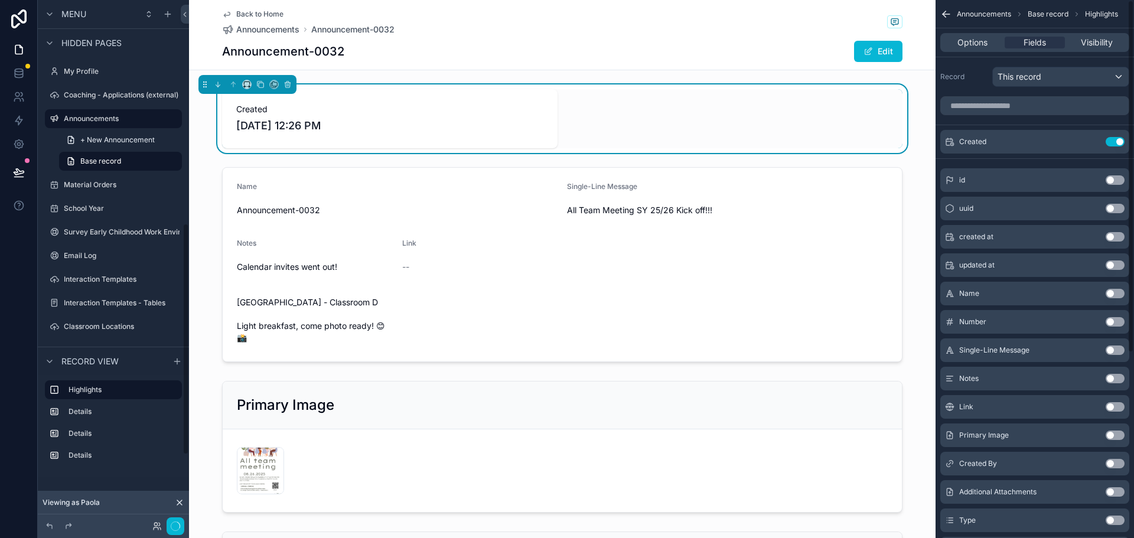
scroll to position [504, 0]
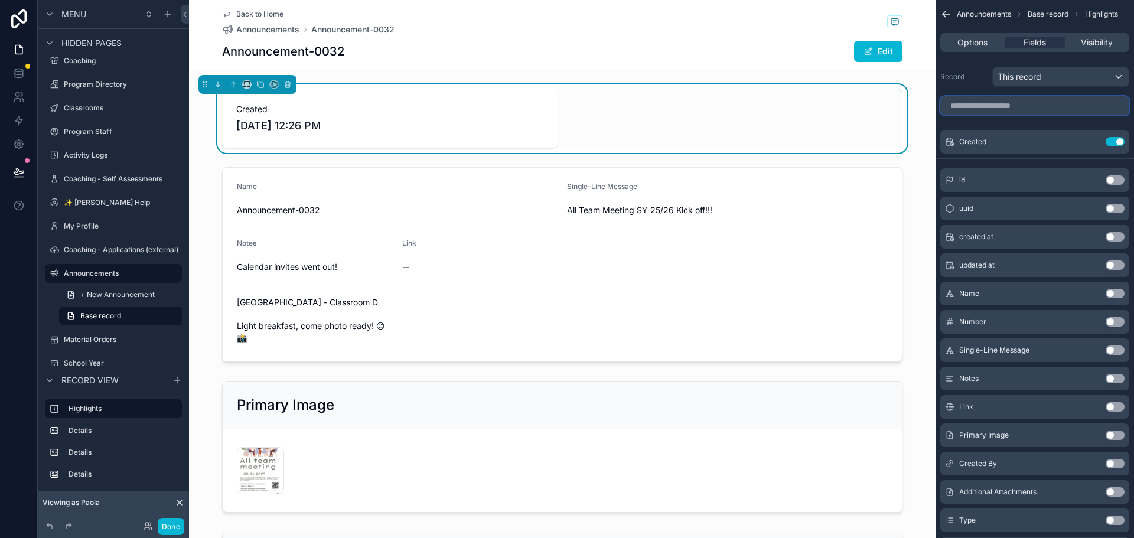
click at [981, 107] on input "scrollable content" at bounding box center [1034, 105] width 189 height 19
click at [1109, 465] on button "Use setting" at bounding box center [1115, 463] width 19 height 9
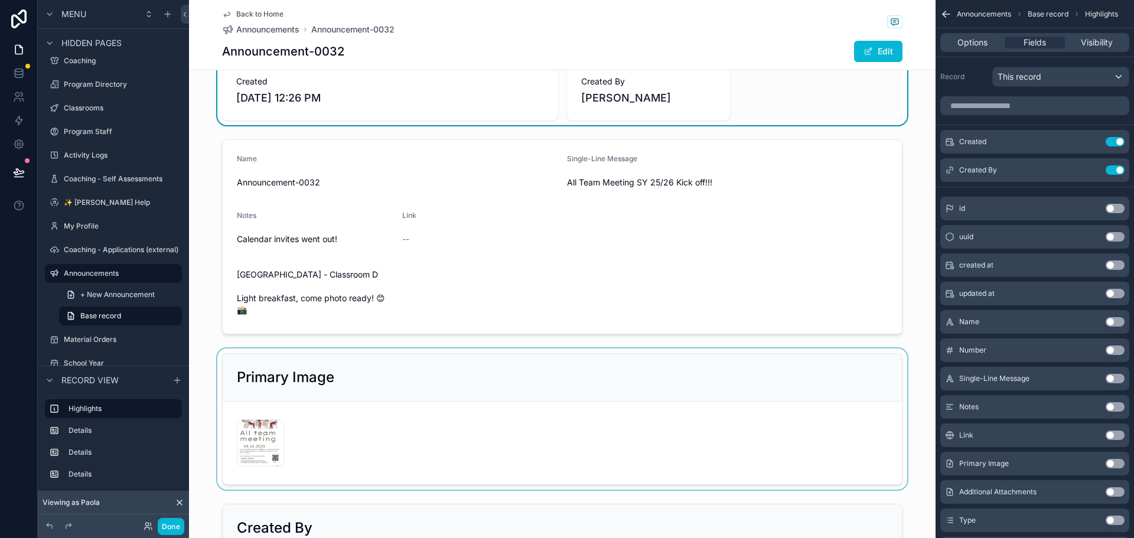
scroll to position [0, 0]
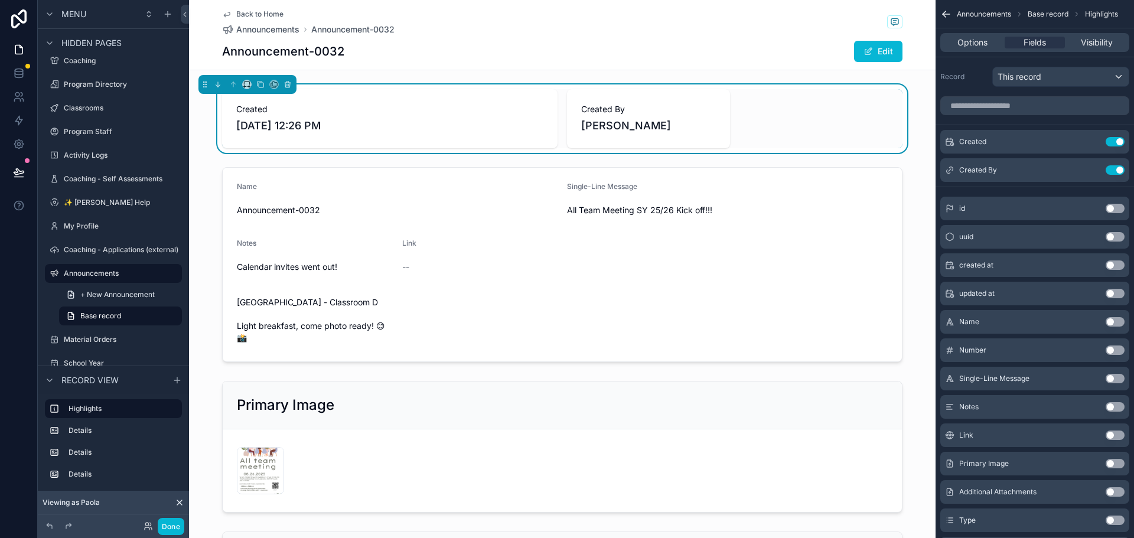
click at [371, 34] on span "Announcement-0032" at bounding box center [352, 30] width 83 height 12
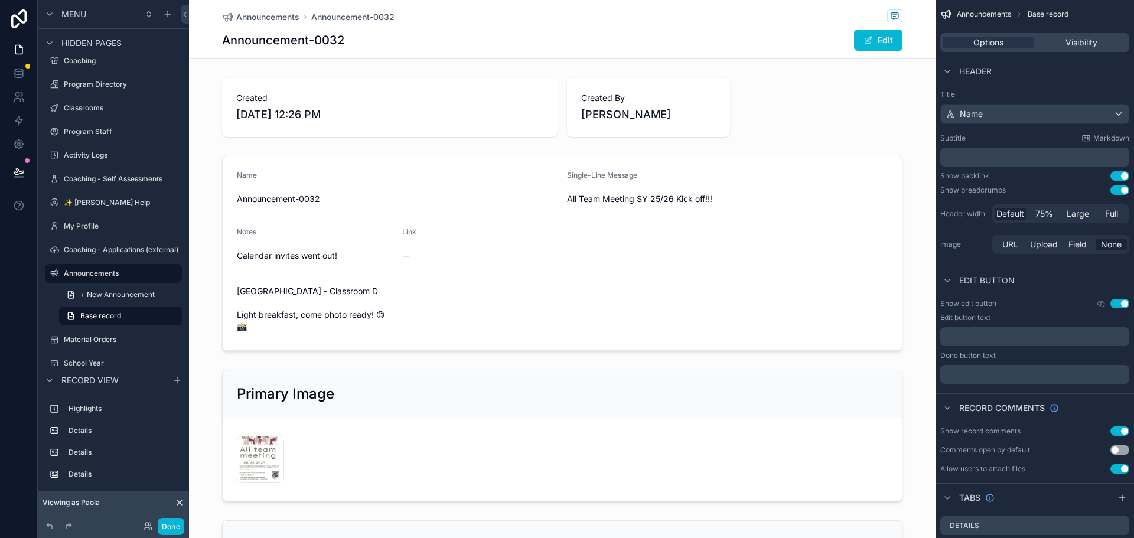
click at [317, 45] on h1 "Announcement-0032" at bounding box center [283, 40] width 122 height 17
click at [556, 76] on div "scrollable content" at bounding box center [562, 107] width 747 height 69
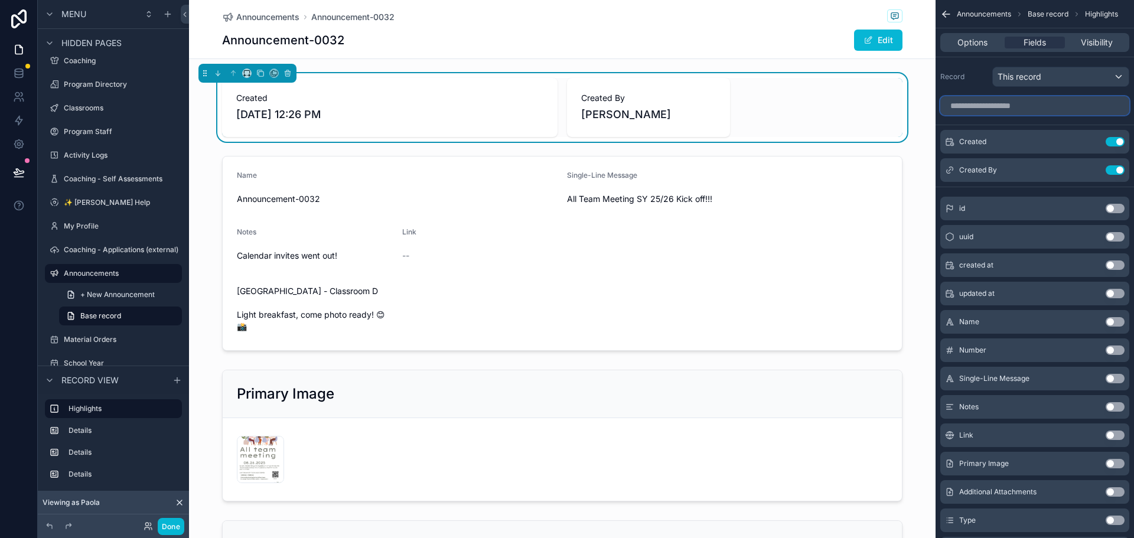
click at [1038, 106] on input "scrollable content" at bounding box center [1034, 105] width 189 height 19
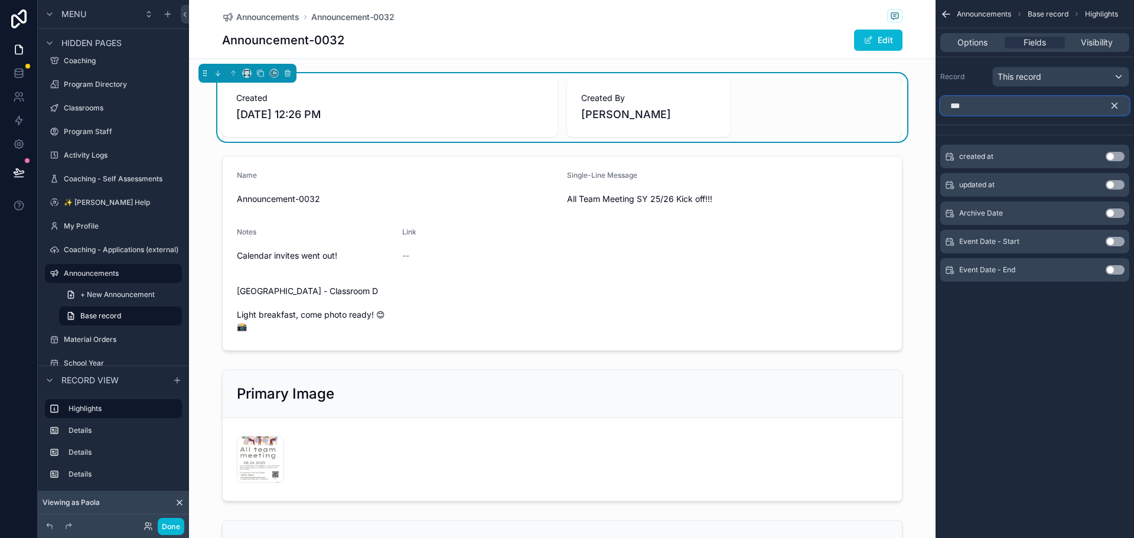
type input "***"
click at [1113, 242] on button "Use setting" at bounding box center [1115, 241] width 19 height 9
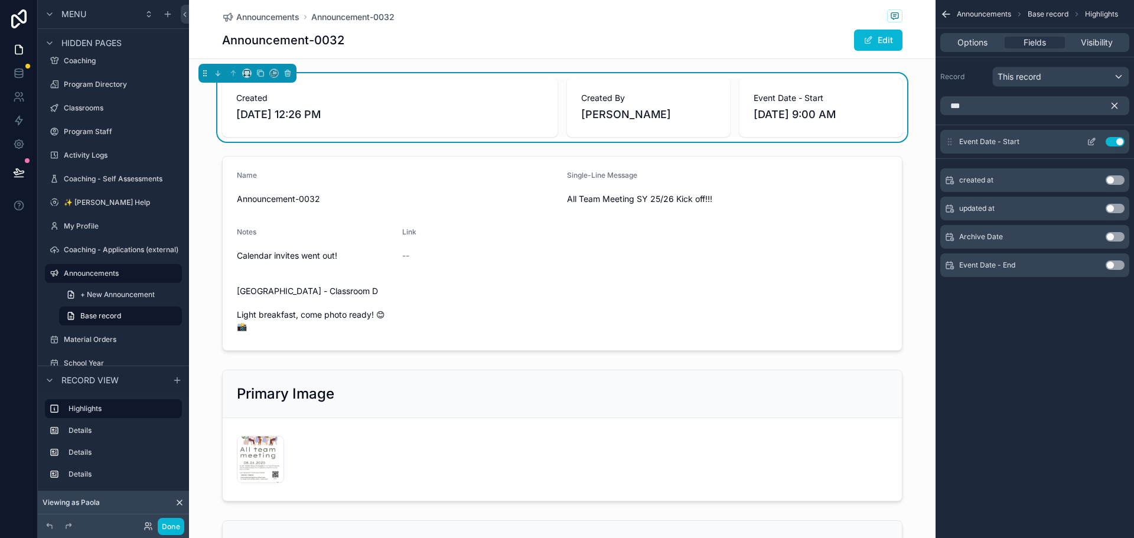
click at [1089, 140] on icon "scrollable content" at bounding box center [1091, 142] width 5 height 5
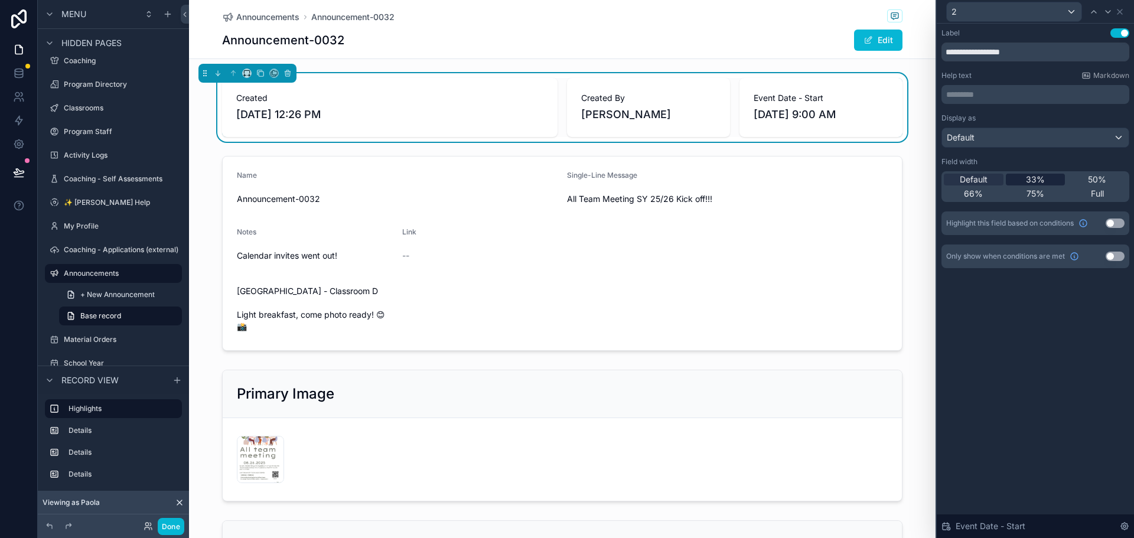
click at [1025, 181] on div "33%" at bounding box center [1036, 180] width 60 height 12
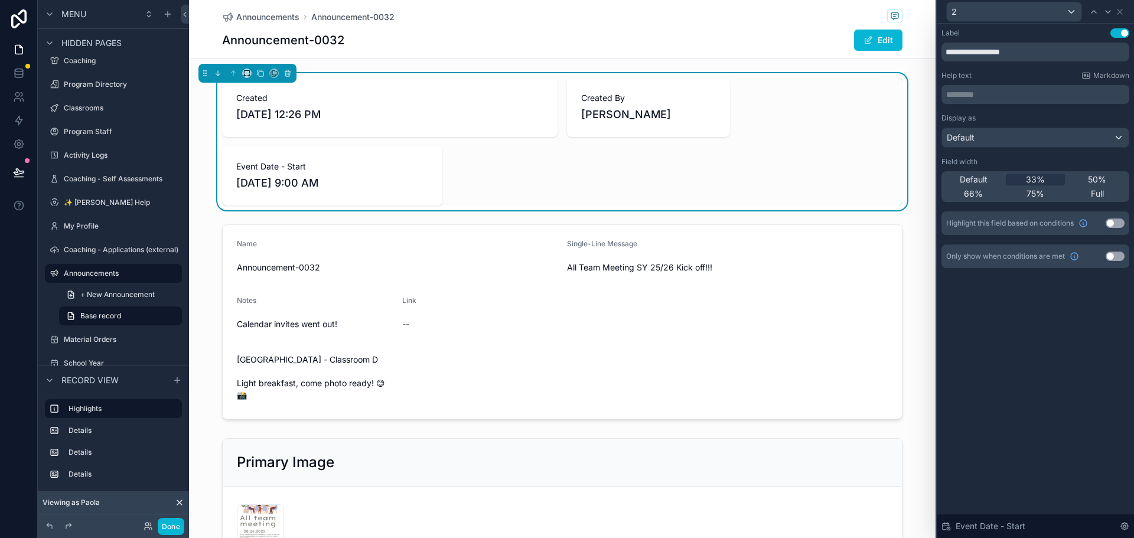
click at [558, 165] on div "Created 8/1/2025 12:26 PM Created By Trish Connelly Event Date - Start 8/26/202…" at bounding box center [562, 142] width 680 height 128
drag, startPoint x: 990, startPoint y: 55, endPoint x: 1020, endPoint y: 54, distance: 30.1
click at [1020, 54] on input "**********" at bounding box center [1035, 52] width 188 height 19
type input "**********"
click at [1120, 9] on icon at bounding box center [1119, 11] width 9 height 9
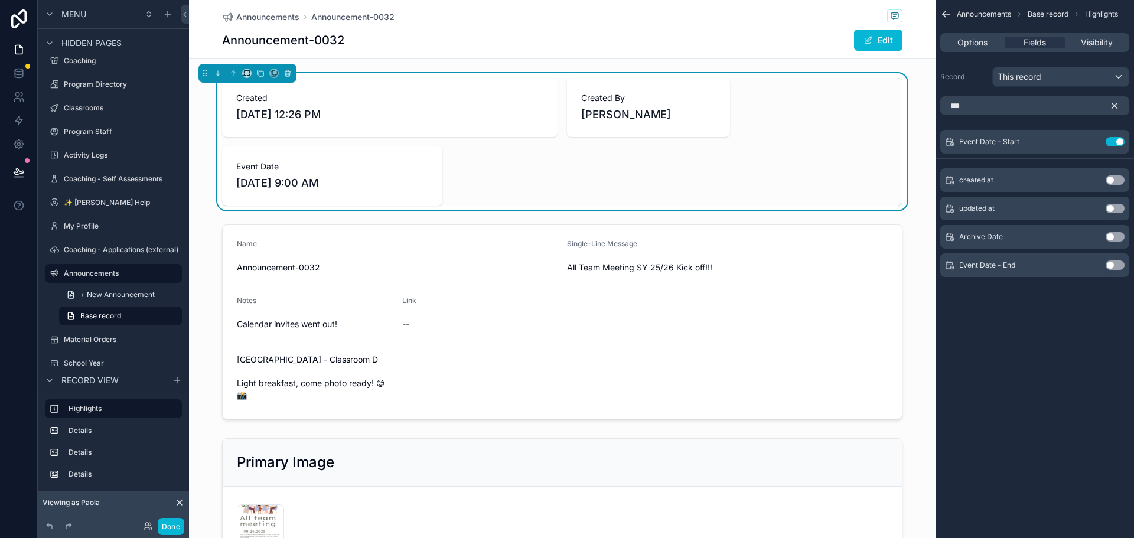
click at [1117, 106] on icon "scrollable content" at bounding box center [1114, 105] width 11 height 11
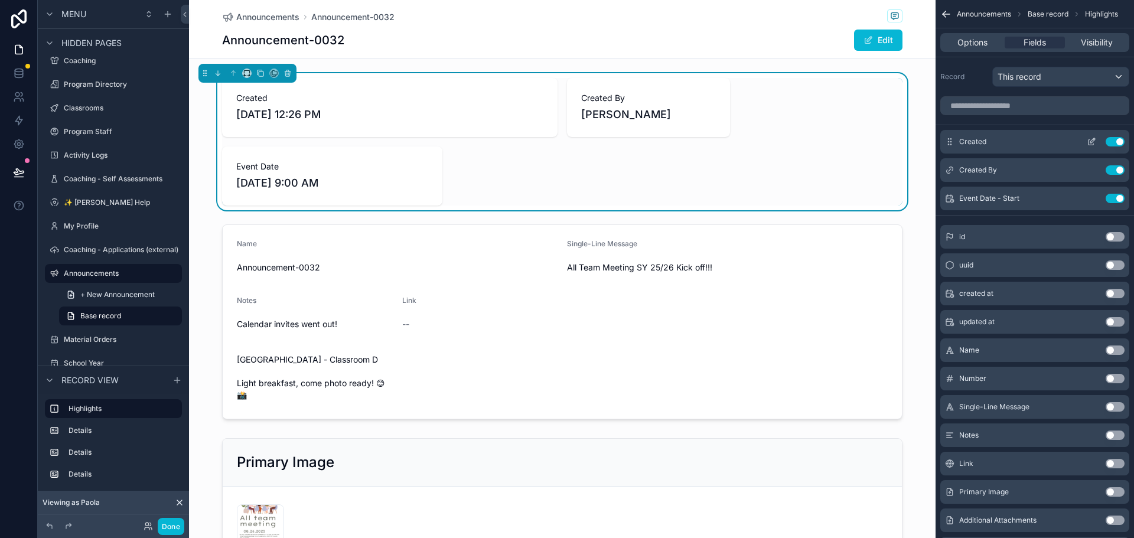
click at [1092, 142] on icon "scrollable content" at bounding box center [1091, 141] width 9 height 9
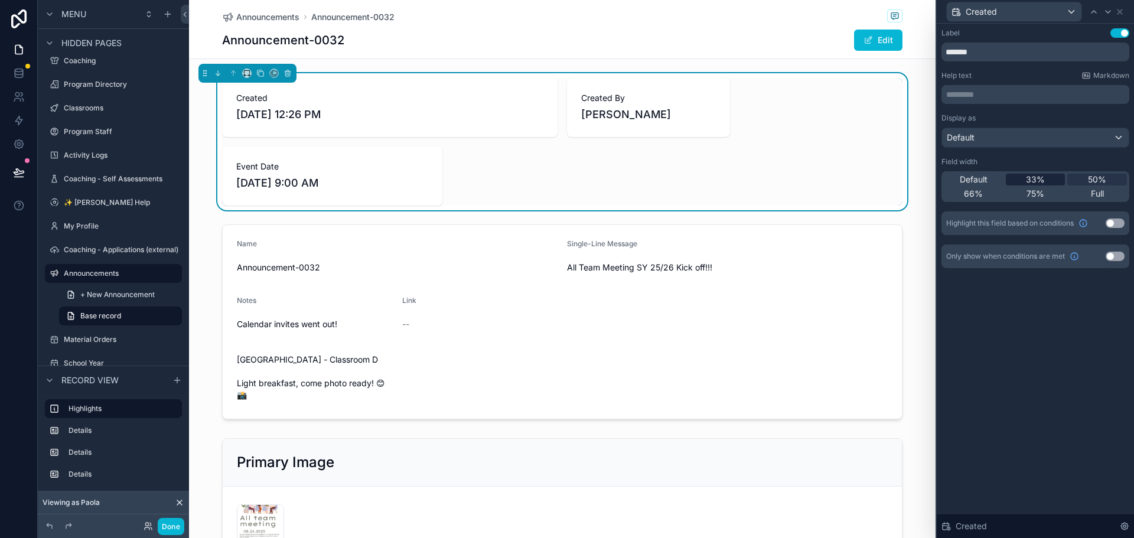
click at [1036, 174] on span "33%" at bounding box center [1035, 180] width 19 height 12
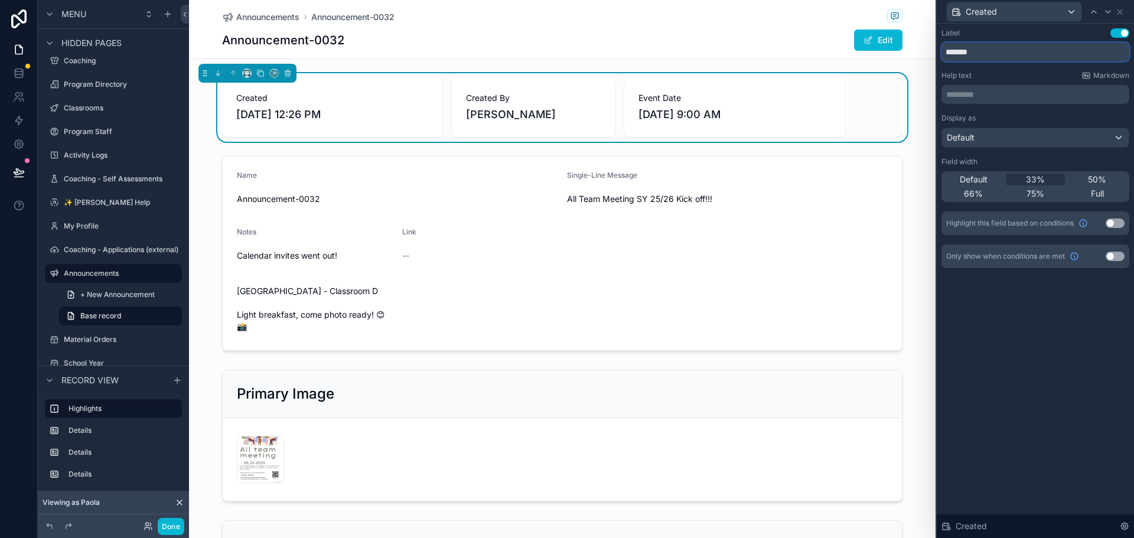
click at [1036, 50] on input "*******" at bounding box center [1035, 52] width 188 height 19
drag, startPoint x: 995, startPoint y: 53, endPoint x: 929, endPoint y: 51, distance: 65.6
click at [929, 51] on div "Created Label Use setting ******* Help text Markdown ********* ﻿ Display as Def…" at bounding box center [567, 269] width 1134 height 538
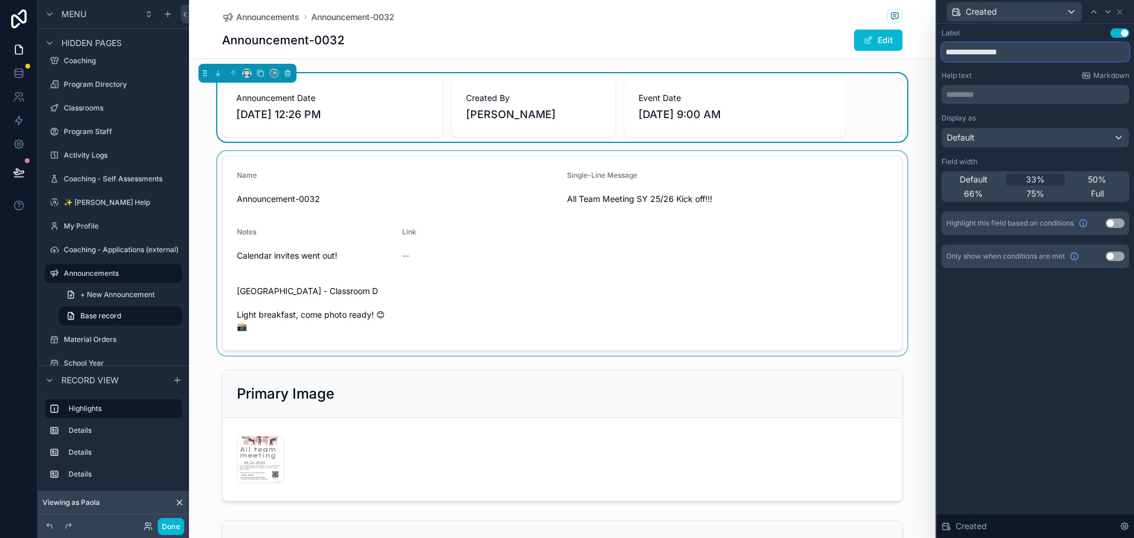
type input "**********"
click at [444, 272] on div "scrollable content" at bounding box center [562, 253] width 747 height 204
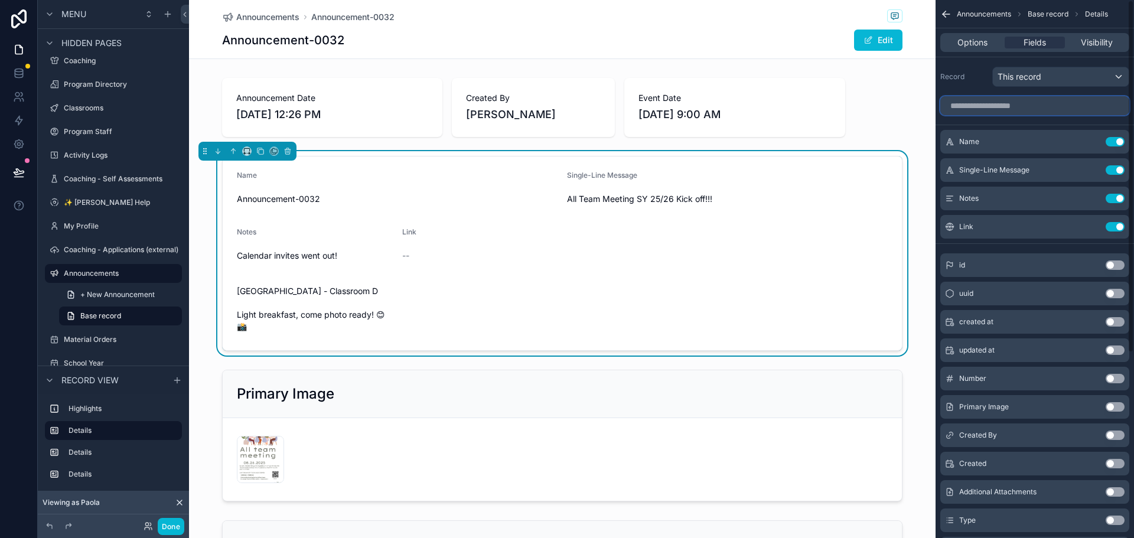
click at [1067, 102] on input "scrollable content" at bounding box center [1034, 105] width 189 height 19
click at [1119, 140] on button "Use setting" at bounding box center [1115, 141] width 19 height 9
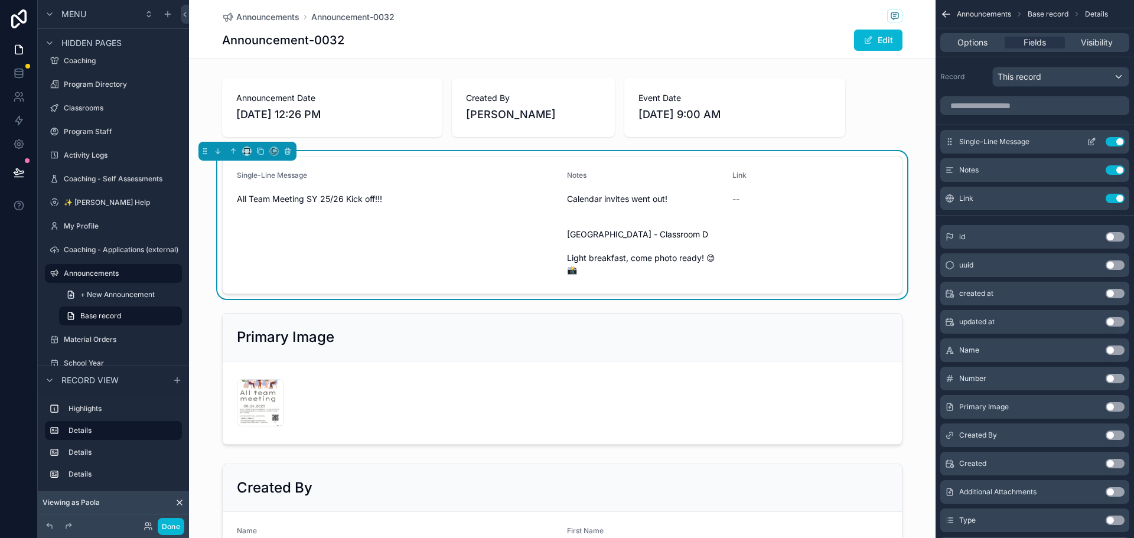
click at [1090, 139] on icon "scrollable content" at bounding box center [1091, 141] width 9 height 9
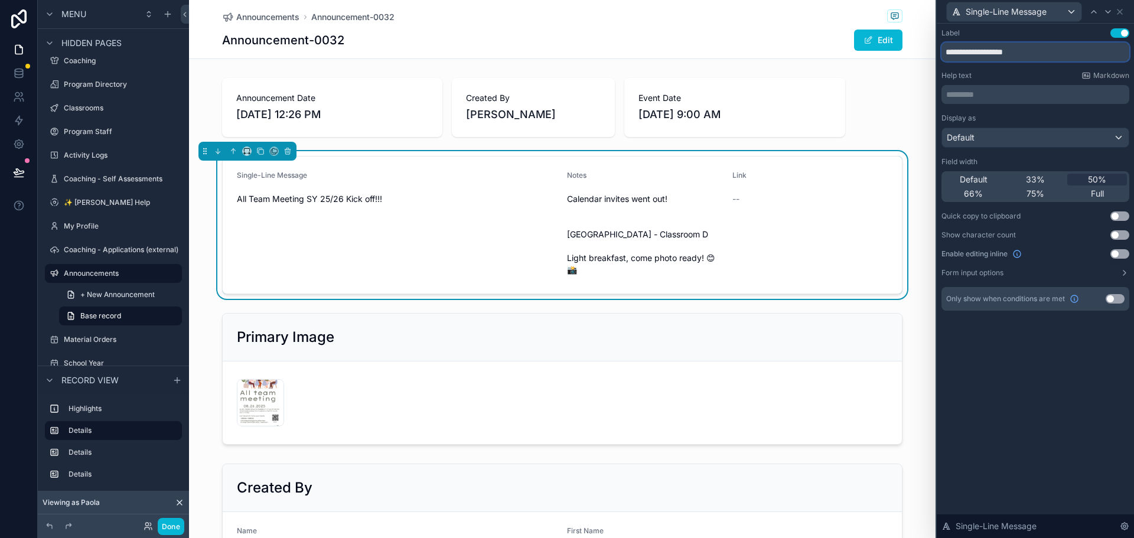
click at [1060, 51] on input "**********" at bounding box center [1035, 52] width 188 height 19
type input "**********"
click at [1011, 178] on div "33%" at bounding box center [1036, 180] width 60 height 12
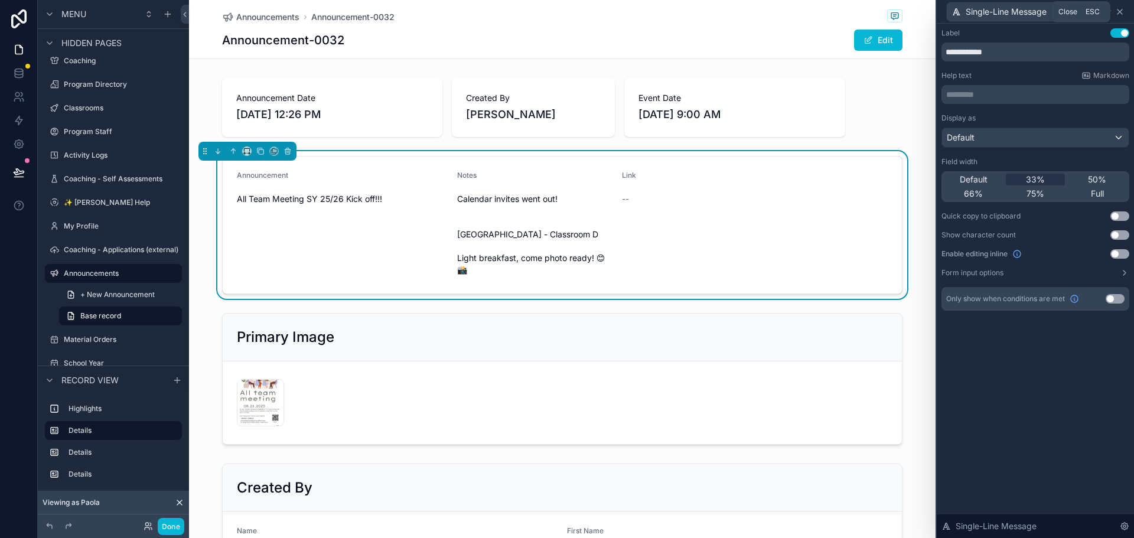
click at [1122, 11] on icon at bounding box center [1119, 11] width 9 height 9
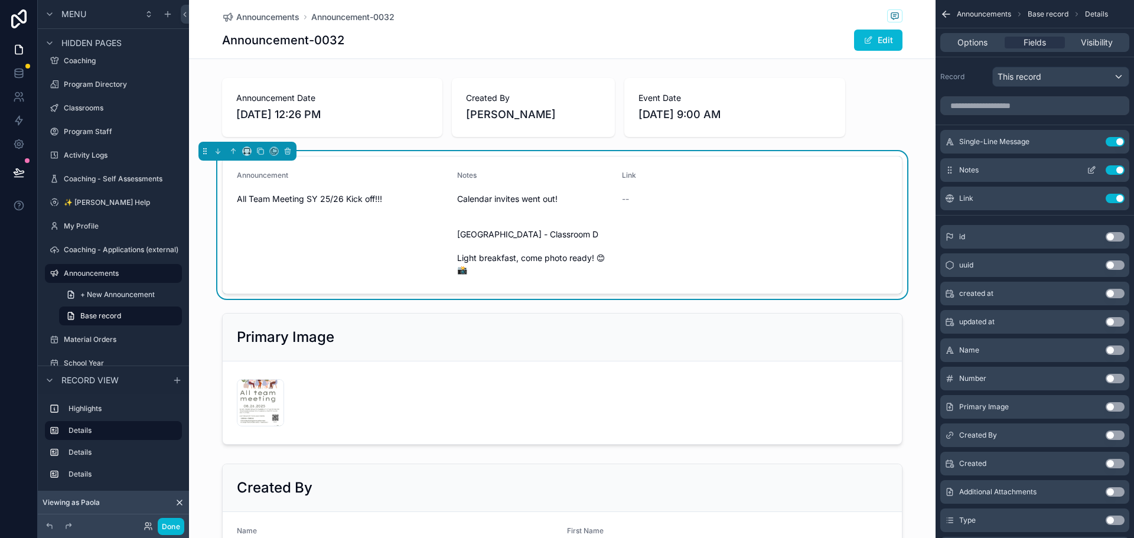
click at [1092, 172] on icon "scrollable content" at bounding box center [1091, 169] width 9 height 9
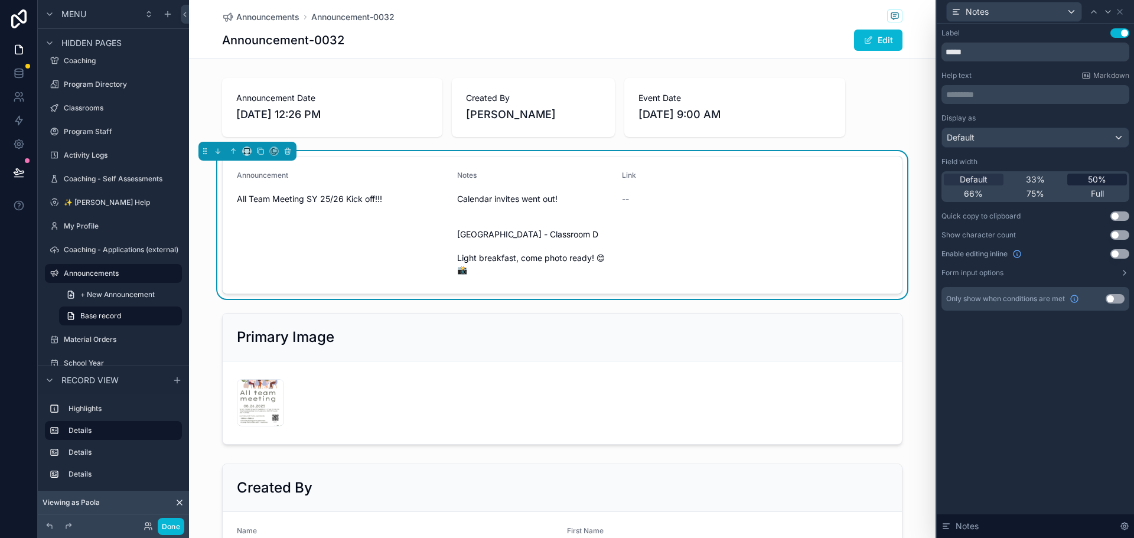
click at [1087, 180] on div "50%" at bounding box center [1097, 180] width 60 height 12
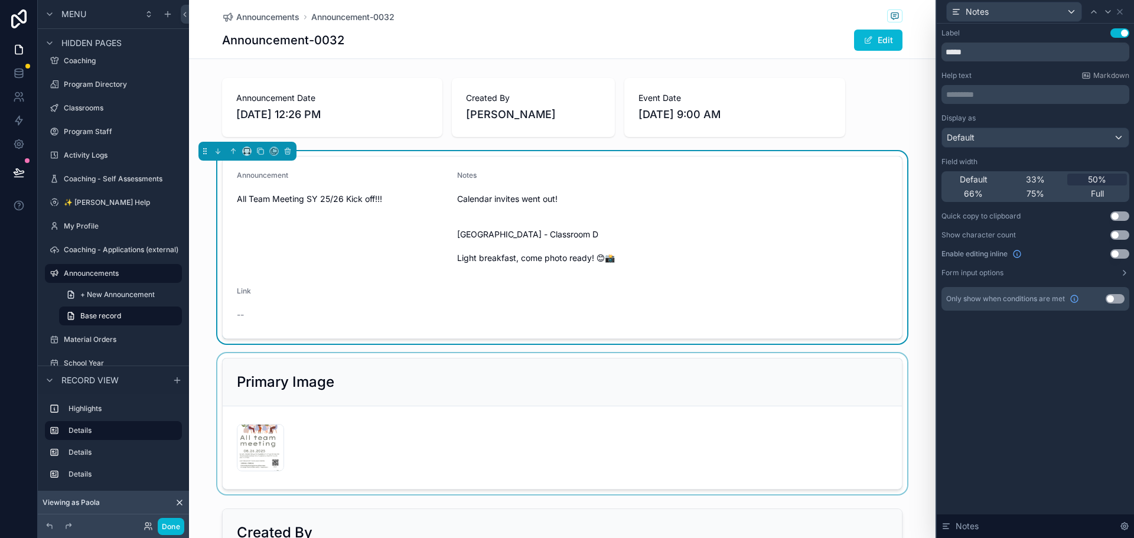
click at [813, 389] on div "scrollable content" at bounding box center [562, 423] width 747 height 141
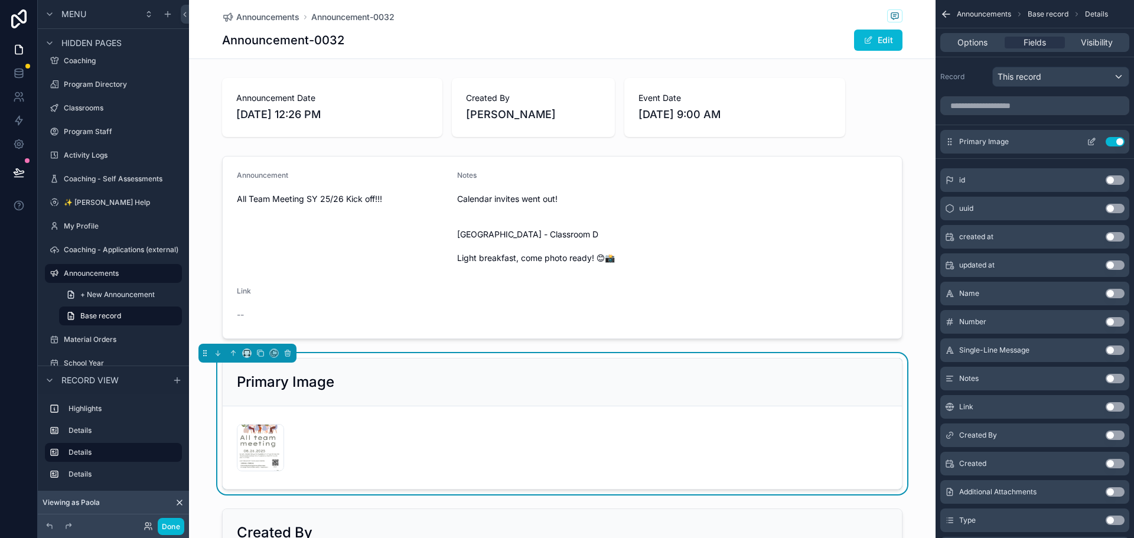
click at [1087, 141] on icon "scrollable content" at bounding box center [1091, 141] width 9 height 9
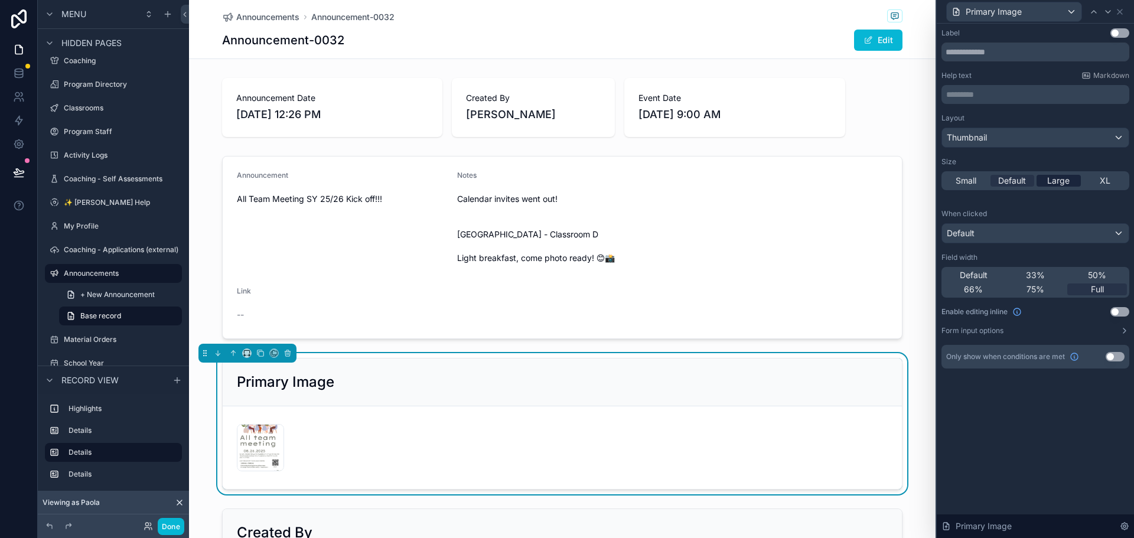
click at [1061, 181] on span "Large" at bounding box center [1058, 181] width 22 height 12
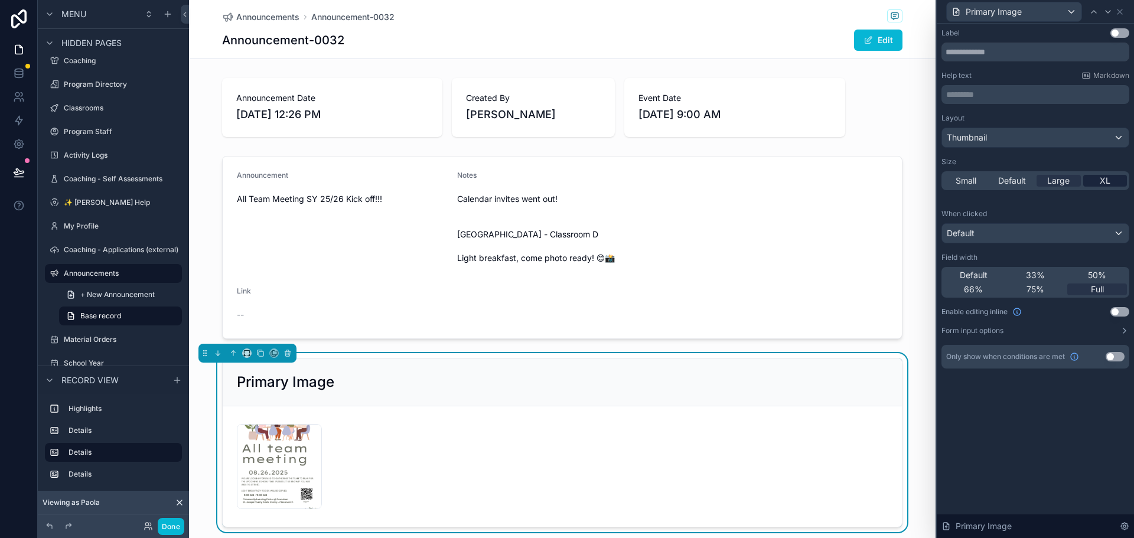
click at [1096, 183] on div "XL" at bounding box center [1105, 181] width 44 height 12
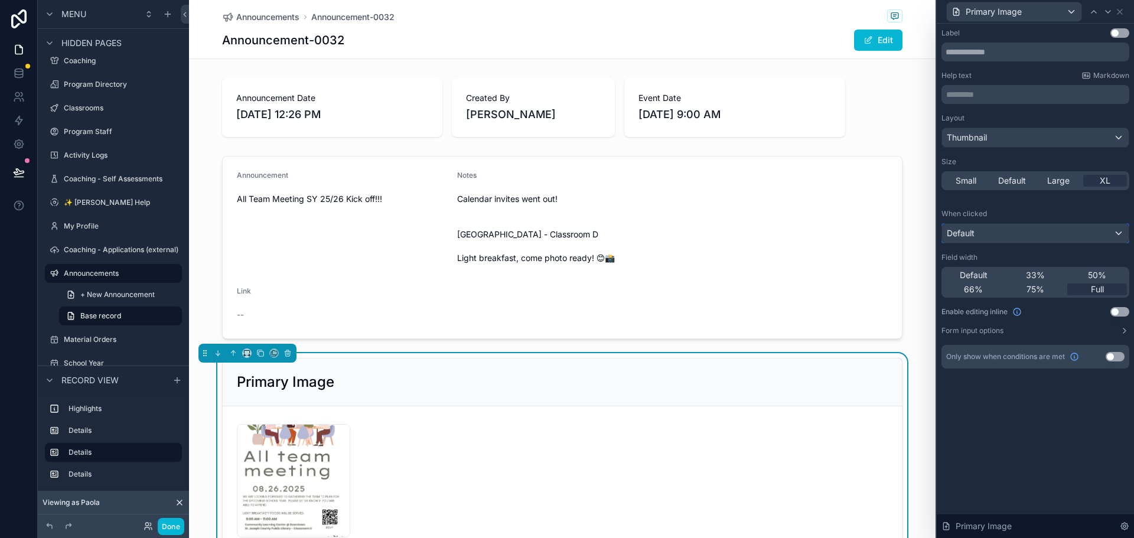
click at [1086, 233] on div "Default" at bounding box center [1035, 233] width 187 height 19
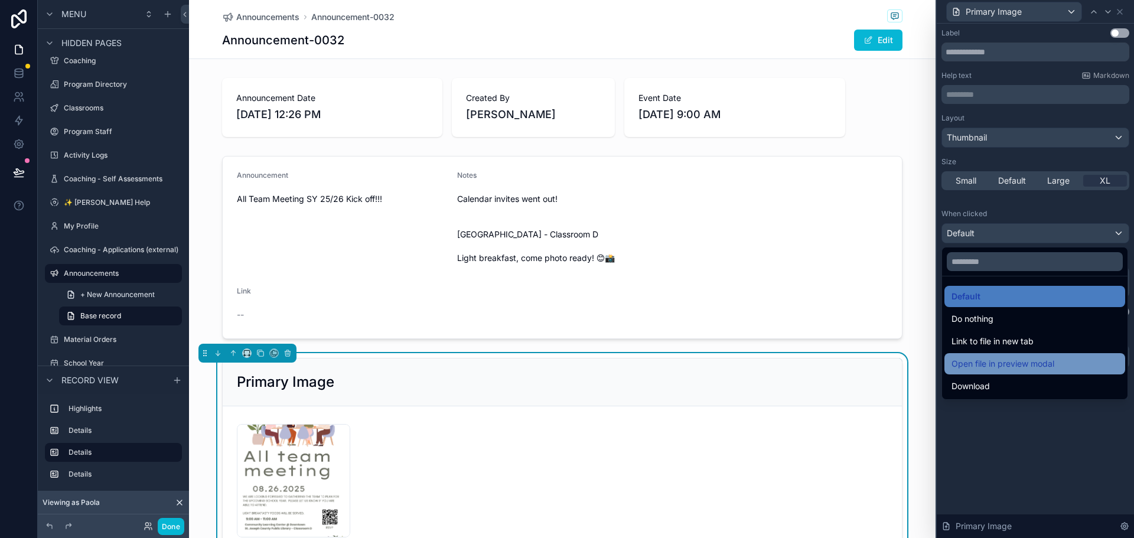
click at [1076, 357] on div "Open file in preview modal" at bounding box center [1035, 364] width 167 height 14
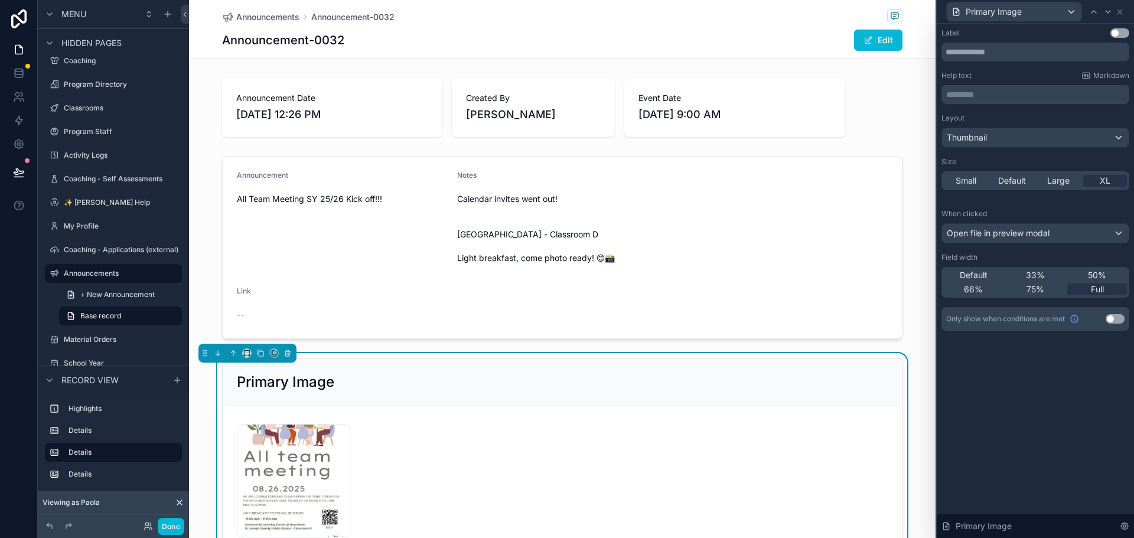
click at [1076, 357] on div "Label Use setting Help text Markdown ********* ﻿ Layout Thumbnail Size Small De…" at bounding box center [1035, 191] width 197 height 335
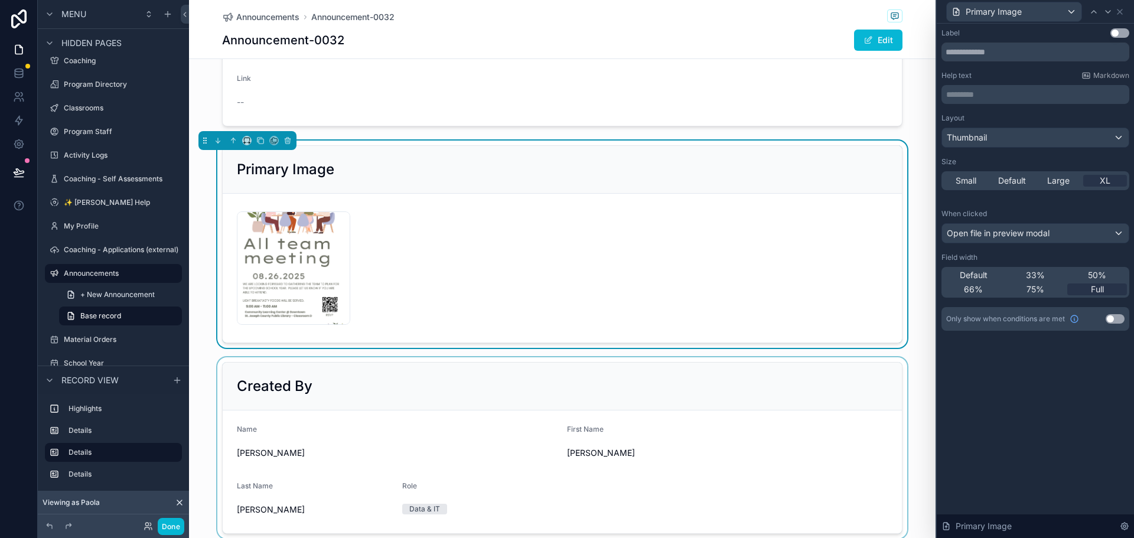
scroll to position [295, 0]
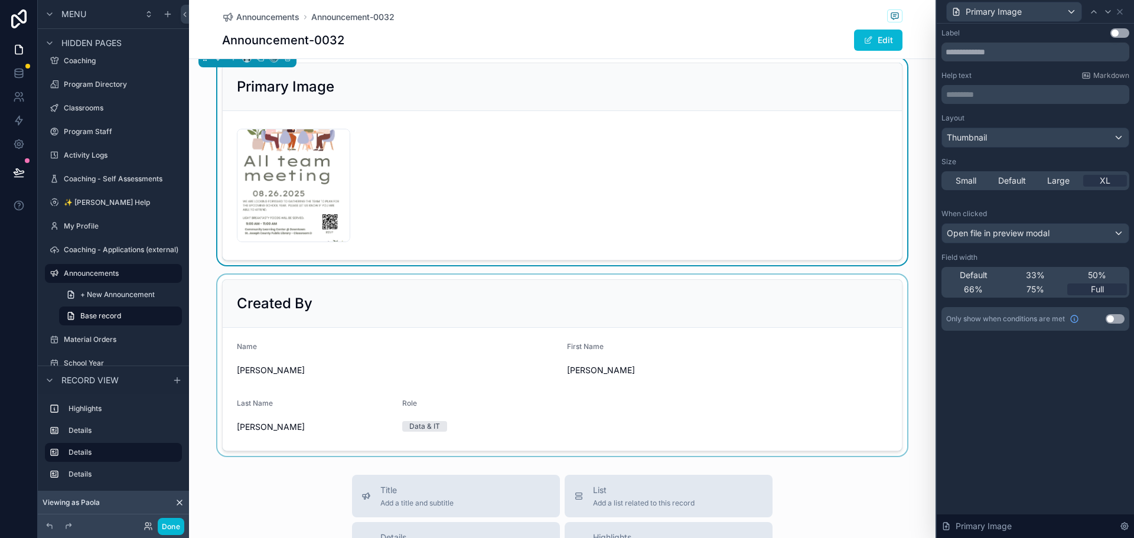
click at [703, 299] on div "scrollable content" at bounding box center [562, 365] width 747 height 181
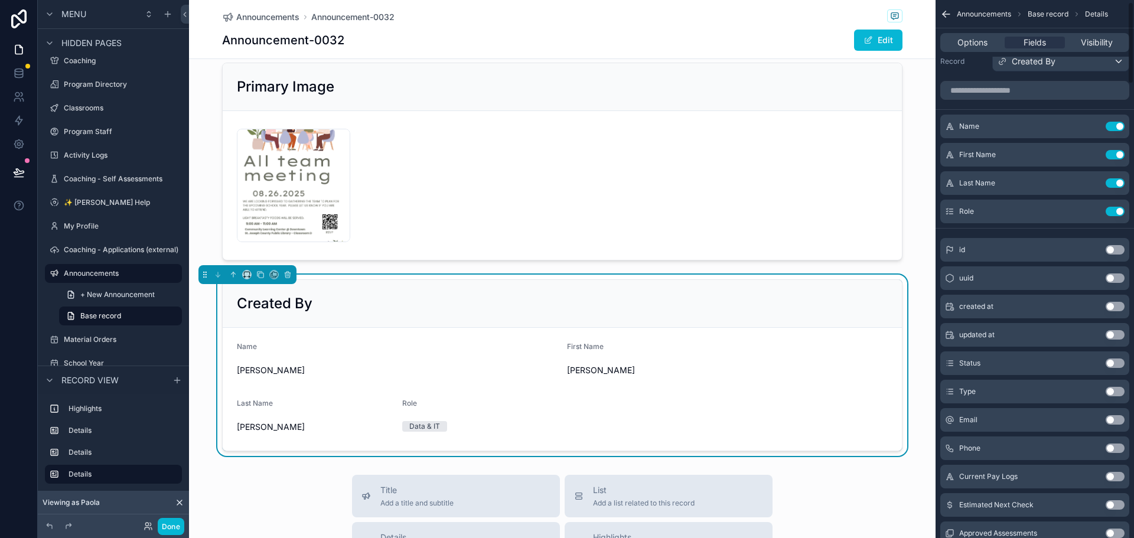
scroll to position [0, 0]
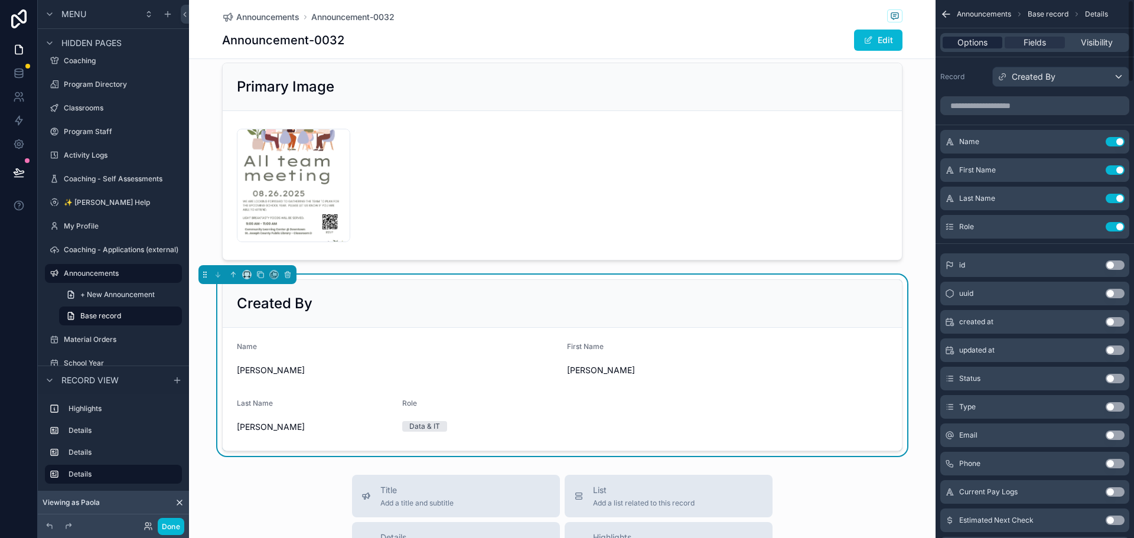
click at [965, 43] on span "Options" at bounding box center [972, 43] width 30 height 12
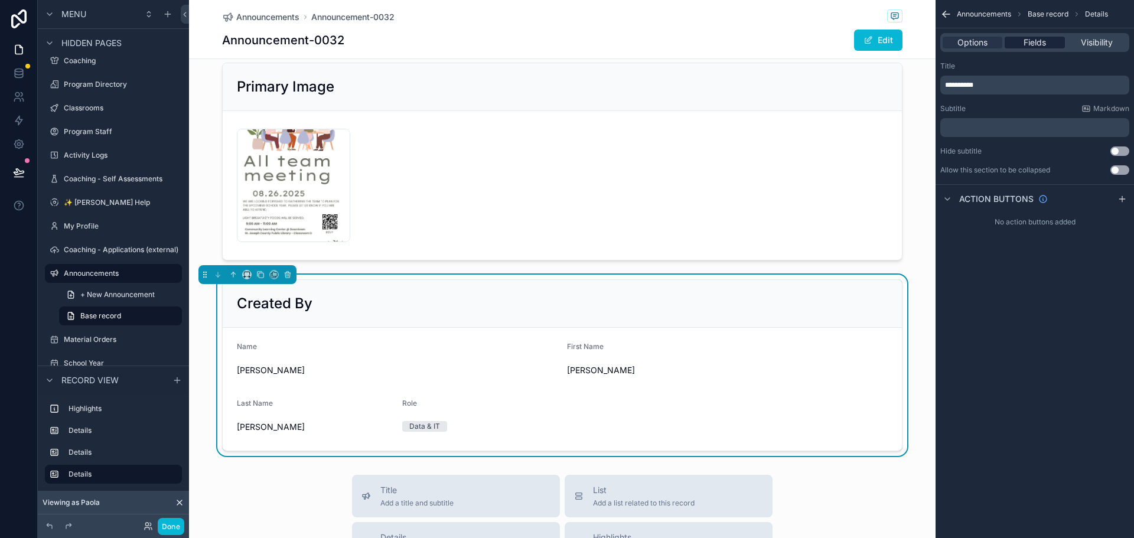
click at [1040, 44] on span "Fields" at bounding box center [1035, 43] width 22 height 12
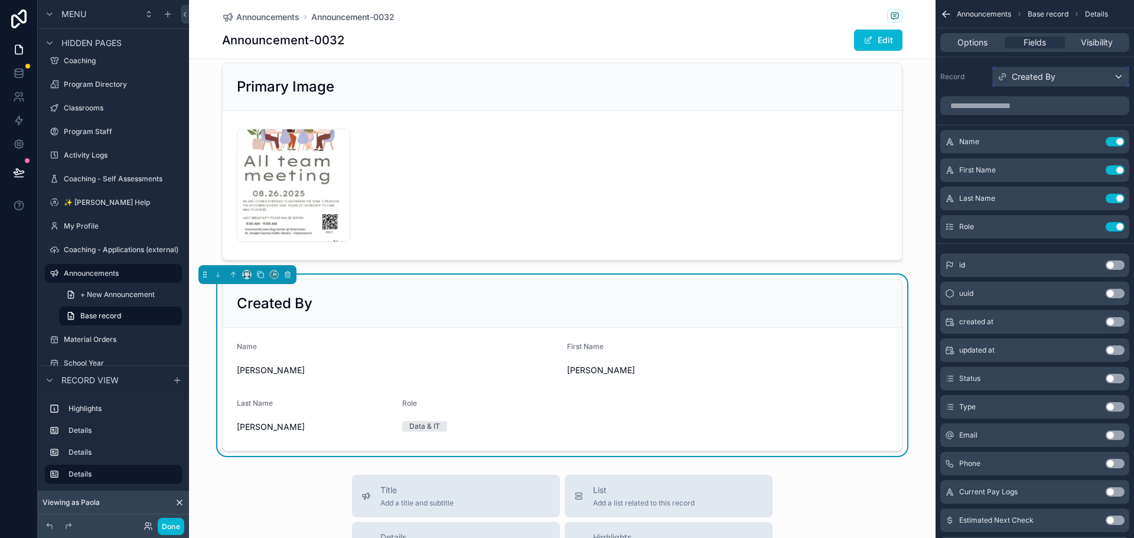
click at [1074, 74] on div "Created By" at bounding box center [1061, 76] width 136 height 19
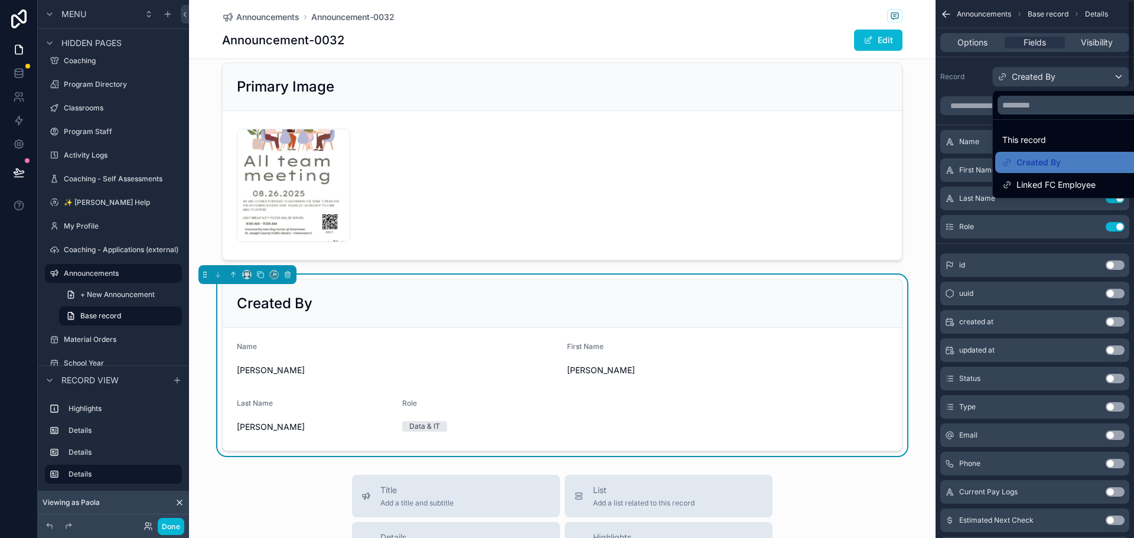
click at [976, 71] on div "scrollable content" at bounding box center [567, 269] width 1134 height 538
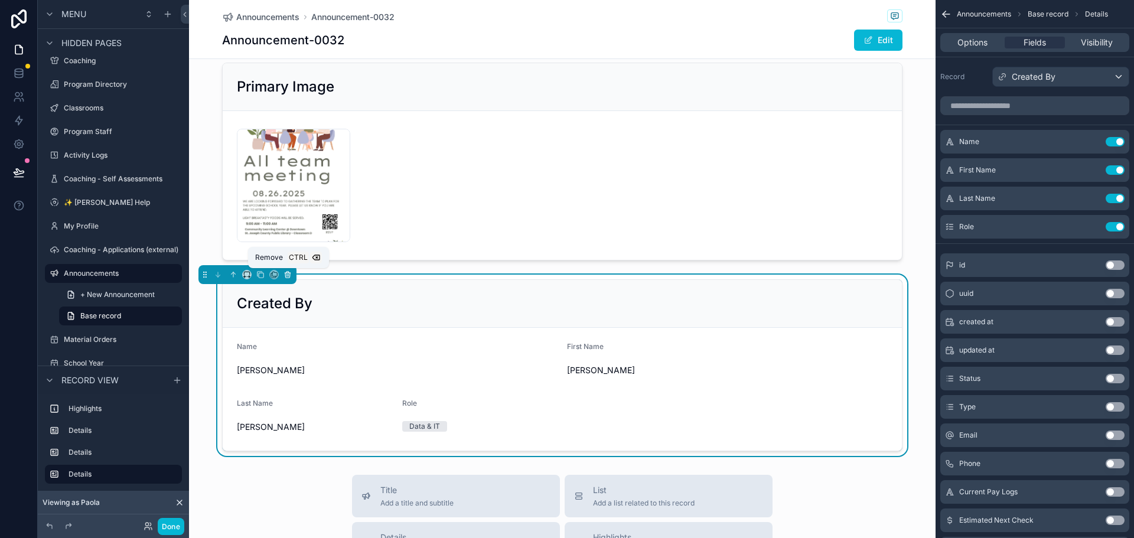
click at [288, 272] on icon "scrollable content" at bounding box center [288, 275] width 8 height 8
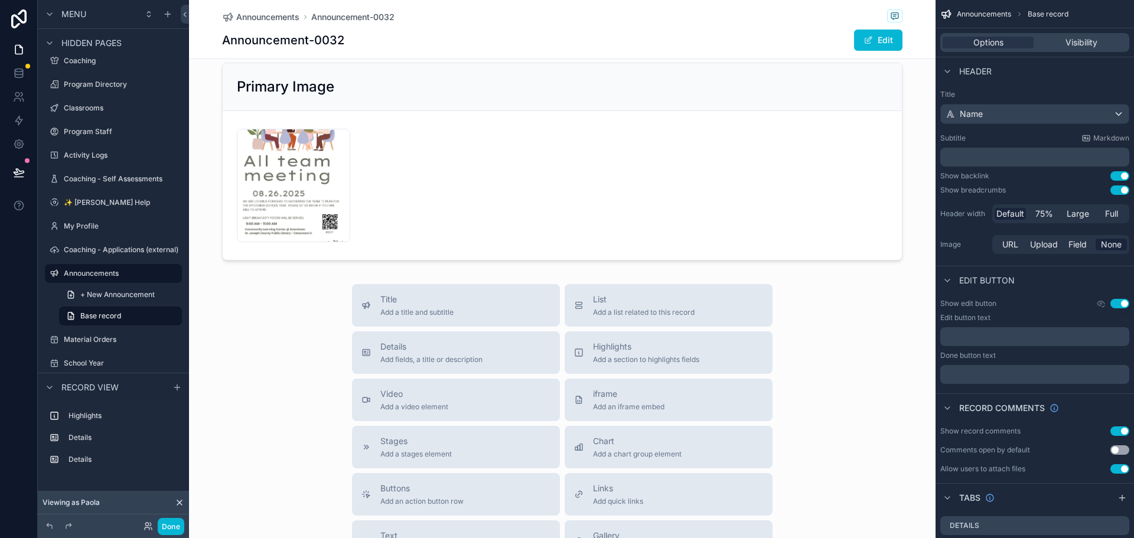
click at [873, 395] on div "Title Add a title and subtitle List Add a list related to this record Details A…" at bounding box center [562, 494] width 747 height 421
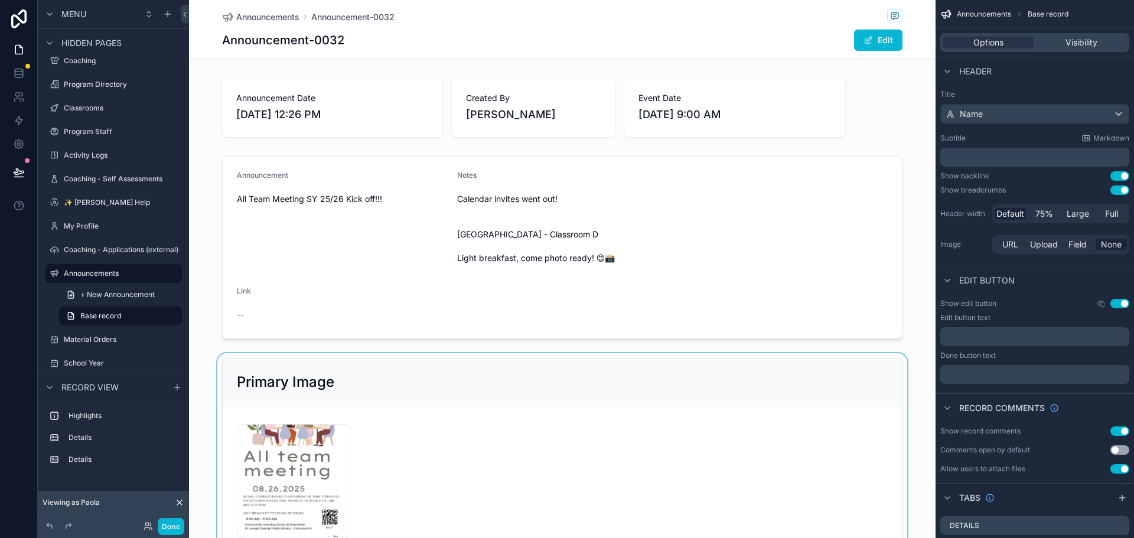
click at [696, 377] on div "scrollable content" at bounding box center [562, 456] width 747 height 207
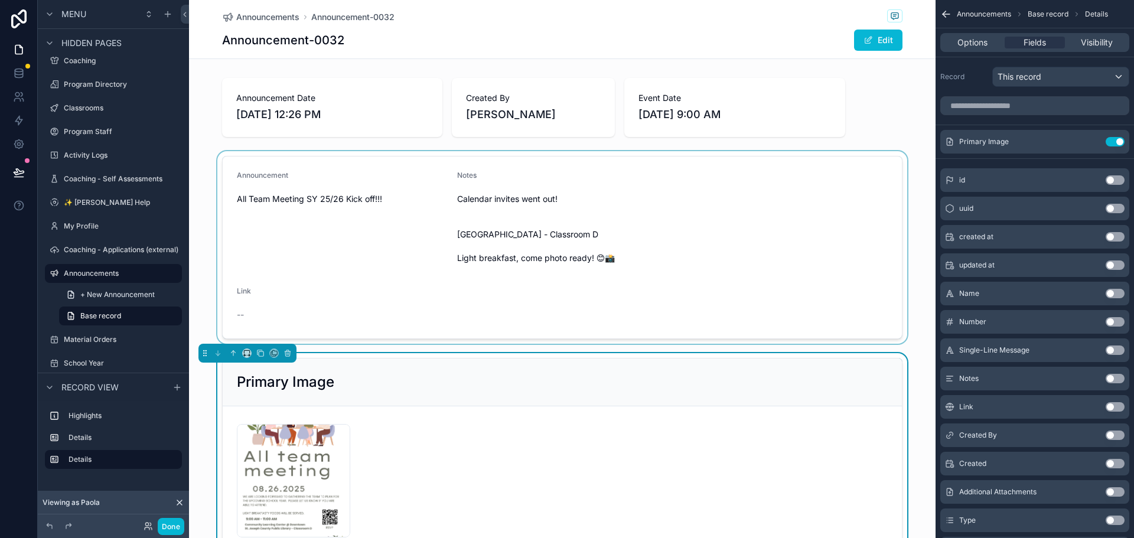
drag, startPoint x: 384, startPoint y: 197, endPoint x: 324, endPoint y: 194, distance: 59.8
click at [324, 194] on div "scrollable content" at bounding box center [562, 247] width 747 height 193
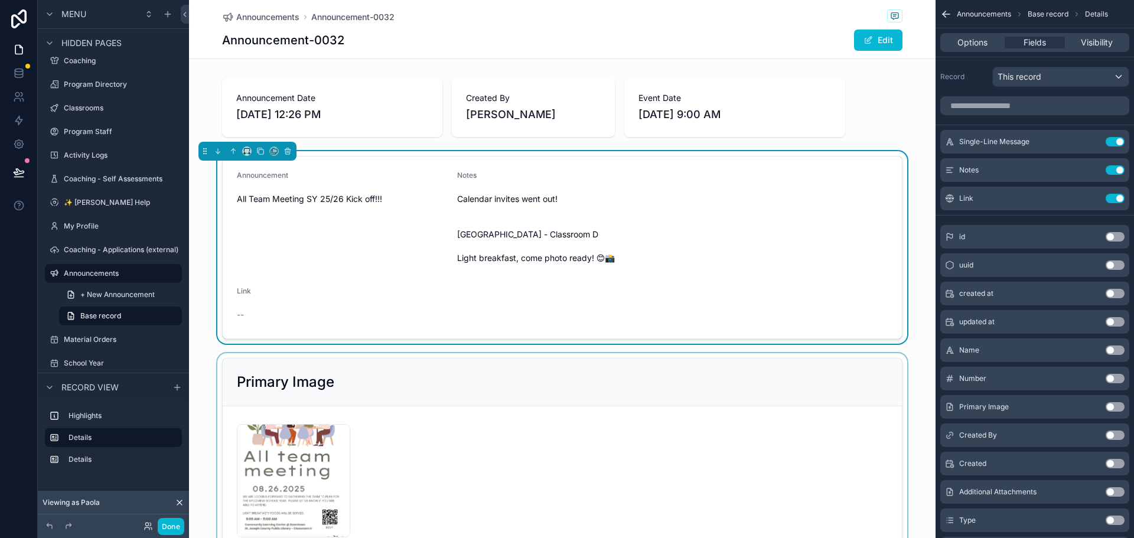
click at [321, 200] on span "All Team Meeting SY 25/26 Kick off!!!" at bounding box center [342, 199] width 211 height 12
click at [14, 174] on icon at bounding box center [19, 173] width 12 height 12
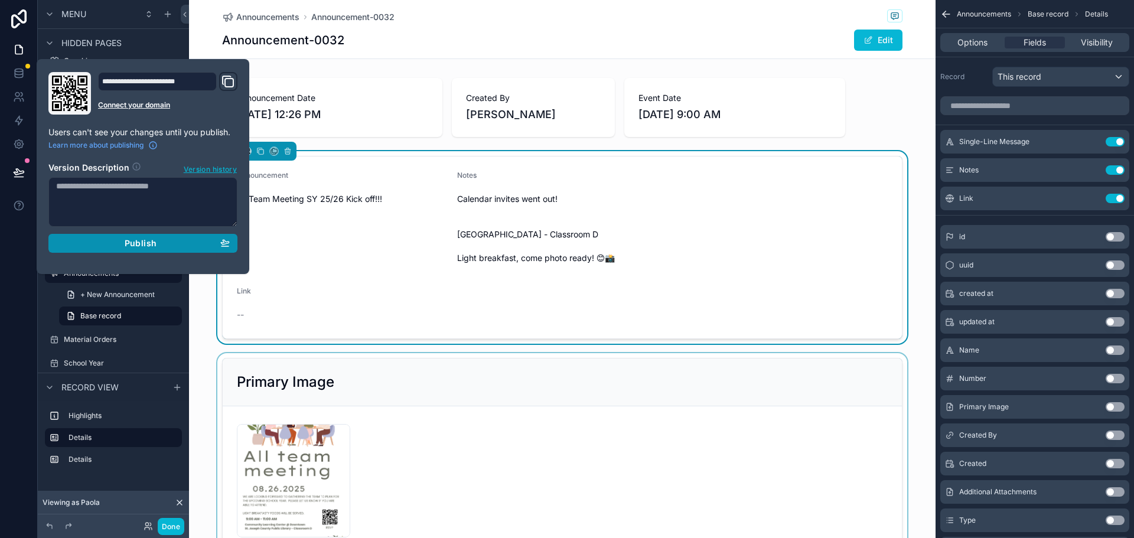
click at [167, 243] on div "Publish" at bounding box center [143, 243] width 174 height 11
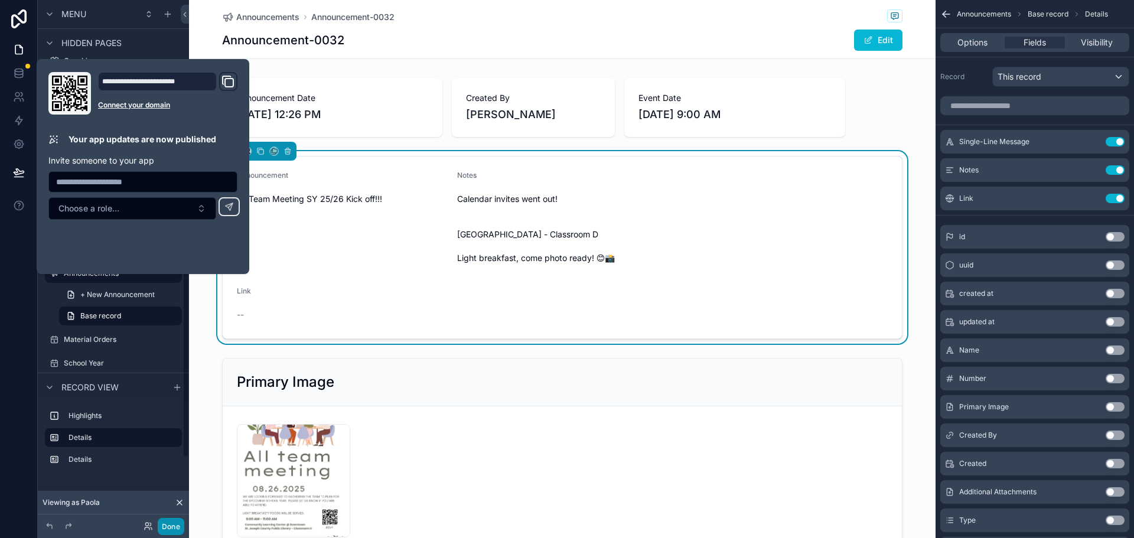
click at [169, 530] on button "Done" at bounding box center [171, 526] width 27 height 17
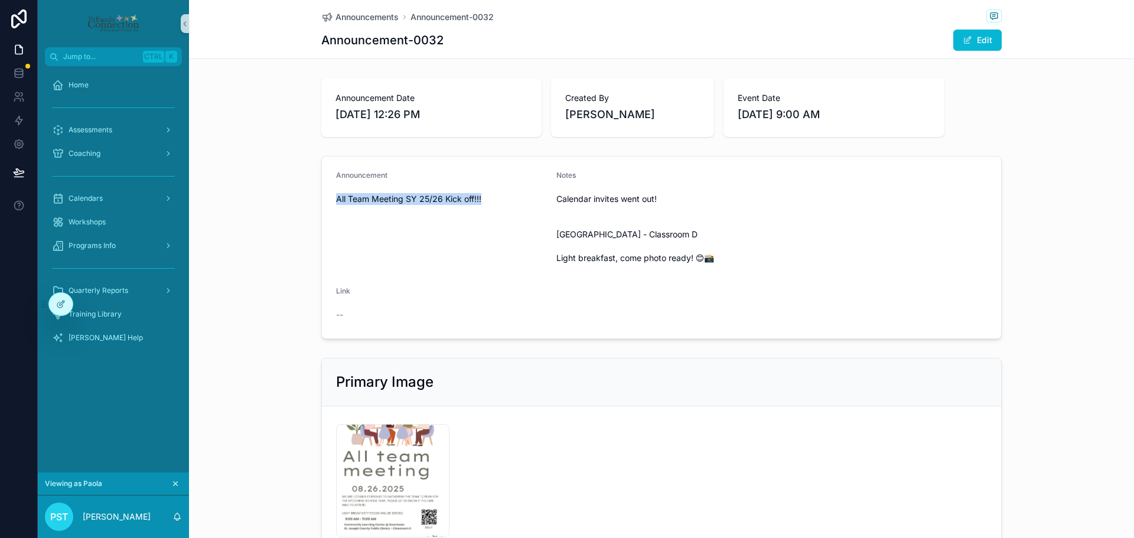
drag, startPoint x: 479, startPoint y: 197, endPoint x: 314, endPoint y: 198, distance: 165.4
click at [314, 198] on div "Announcement All Team Meeting SY 25/26 Kick off!!! Notes Calendar invites went …" at bounding box center [661, 247] width 945 height 193
copy span "All Team Meeting SY 25/26 Kick off!!!"
click at [383, 447] on div "Copy-of-All-team-meeting-8.26.25-(2) .png" at bounding box center [392, 480] width 113 height 113
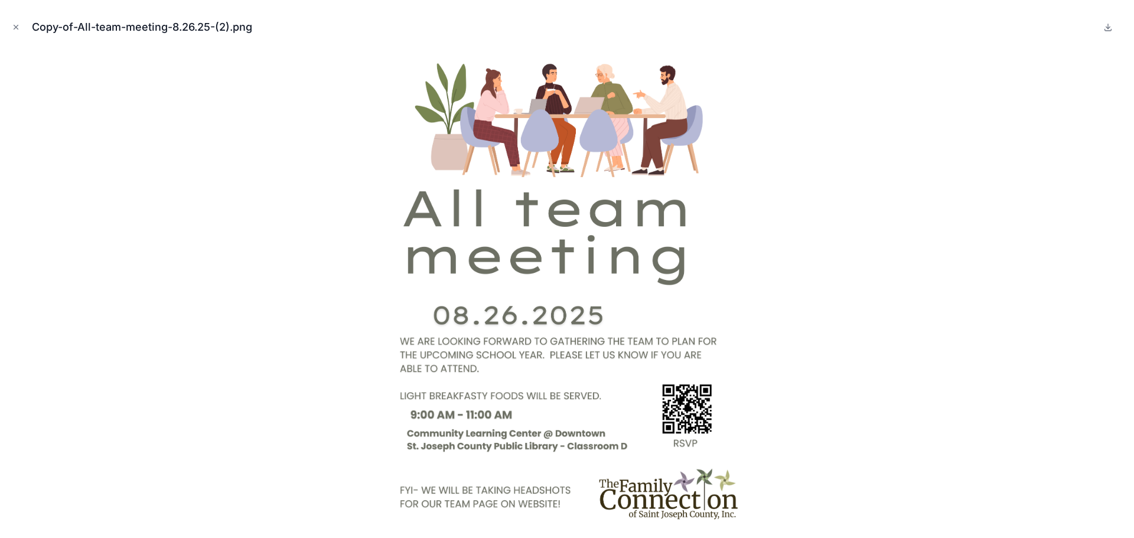
click at [636, 451] on img at bounding box center [567, 289] width 370 height 479
click at [689, 410] on img at bounding box center [567, 289] width 370 height 479
click at [692, 393] on img at bounding box center [567, 289] width 370 height 479
click at [17, 28] on icon "Close modal" at bounding box center [16, 27] width 8 height 8
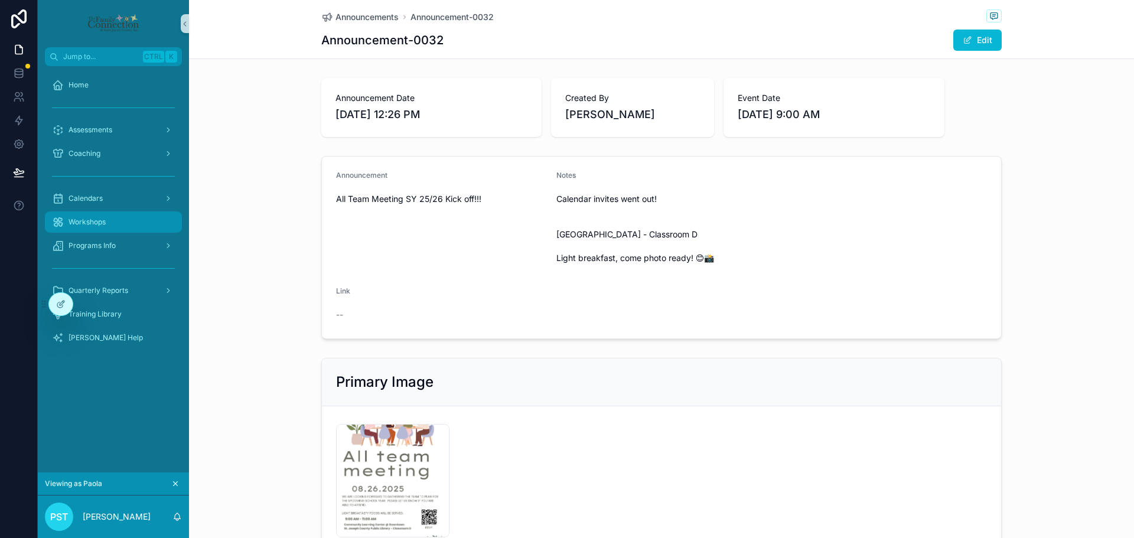
click at [101, 229] on div "Workshops" at bounding box center [113, 222] width 123 height 19
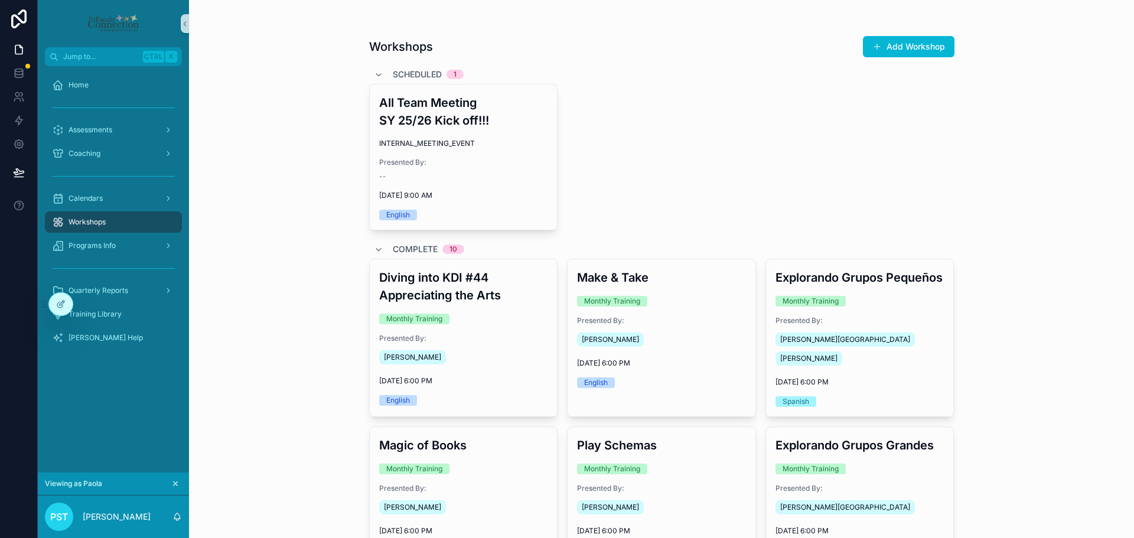
click at [677, 175] on div "All Team Meeting SY 25/26 Kick off!!! INTERNAL_MEETING_EVENT Presented By: -- 8…" at bounding box center [661, 157] width 585 height 146
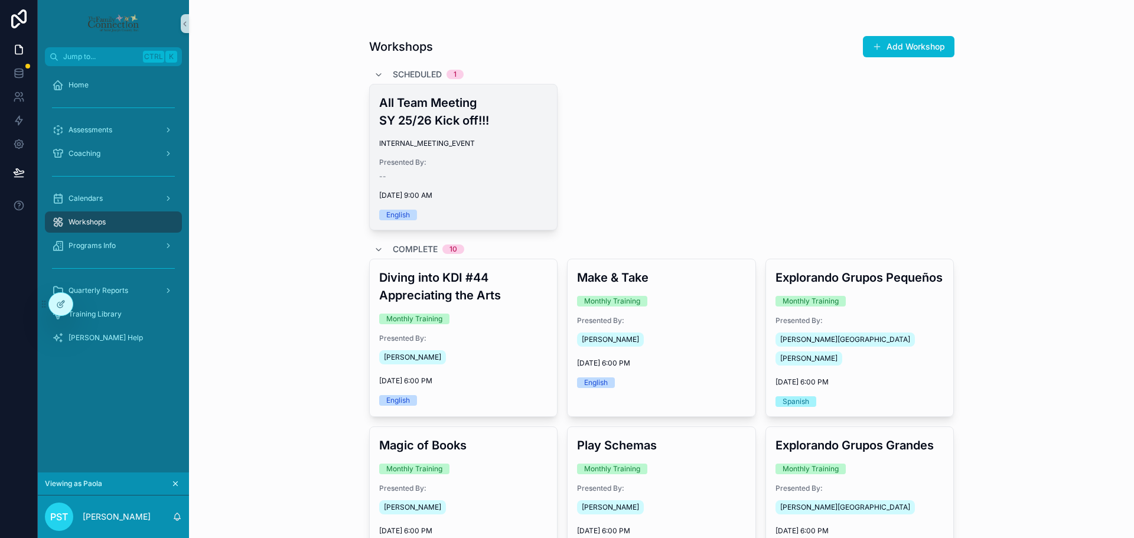
click at [520, 132] on div "All Team Meeting SY 25/26 Kick off!!! INTERNAL_MEETING_EVENT Presented By: -- 8…" at bounding box center [464, 156] width 188 height 145
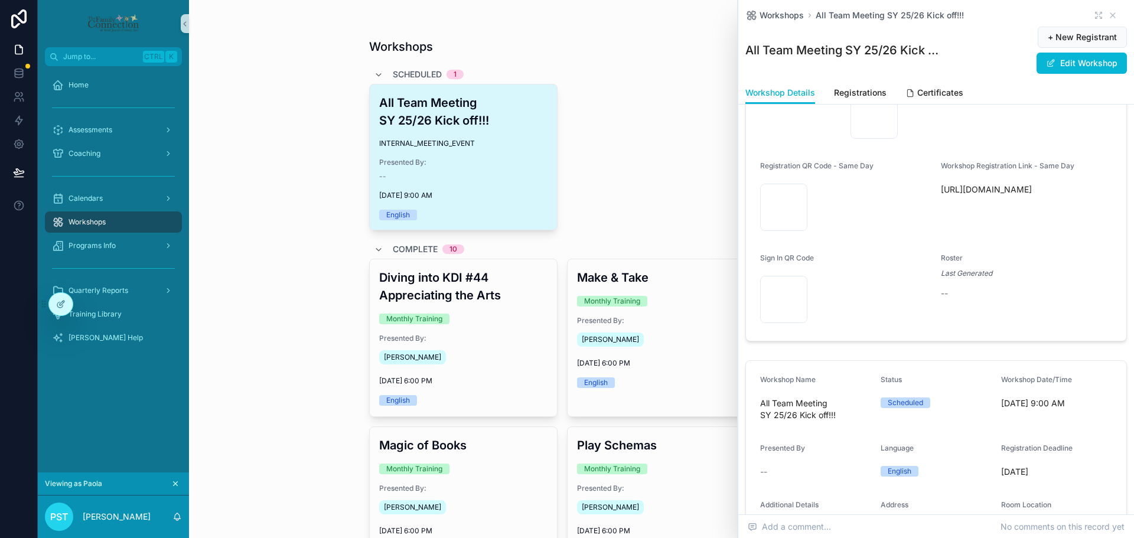
scroll to position [118, 0]
click at [664, 128] on div "All Team Meeting SY 25/26 Kick off!!! INTERNAL_MEETING_EVENT Presented By: -- 8…" at bounding box center [661, 157] width 585 height 146
click at [1108, 12] on icon "scrollable content" at bounding box center [1112, 15] width 9 height 9
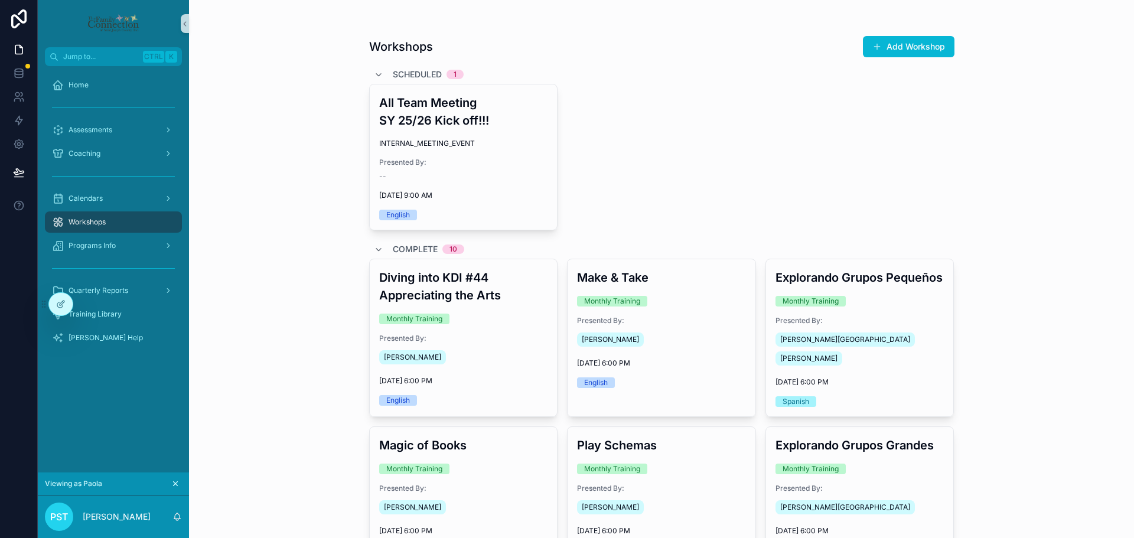
click at [715, 81] on div "Scheduled 1" at bounding box center [661, 74] width 585 height 19
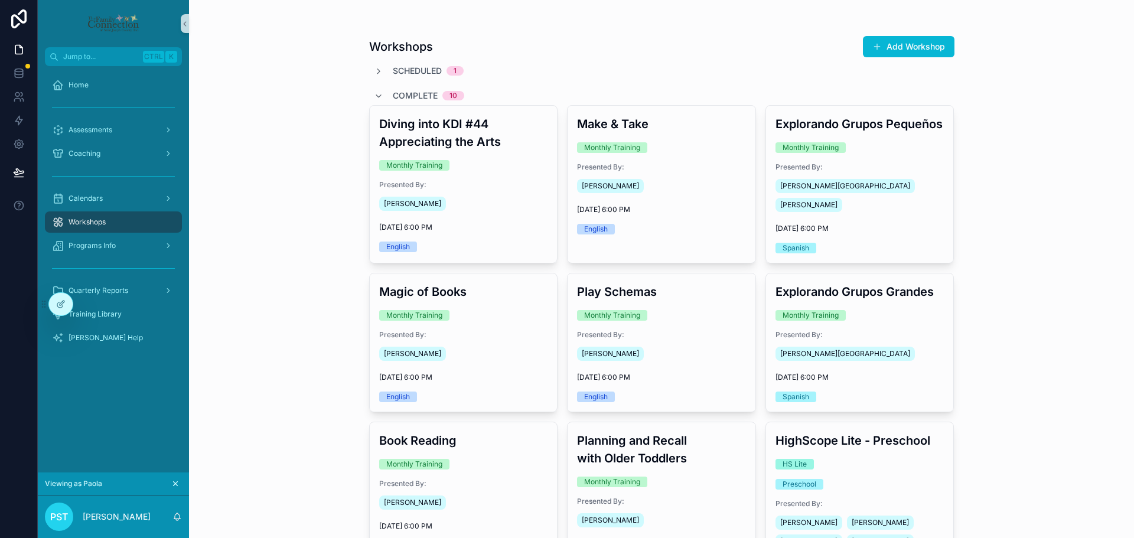
click at [399, 66] on span "Scheduled" at bounding box center [417, 71] width 49 height 12
